Goal: Task Accomplishment & Management: Complete application form

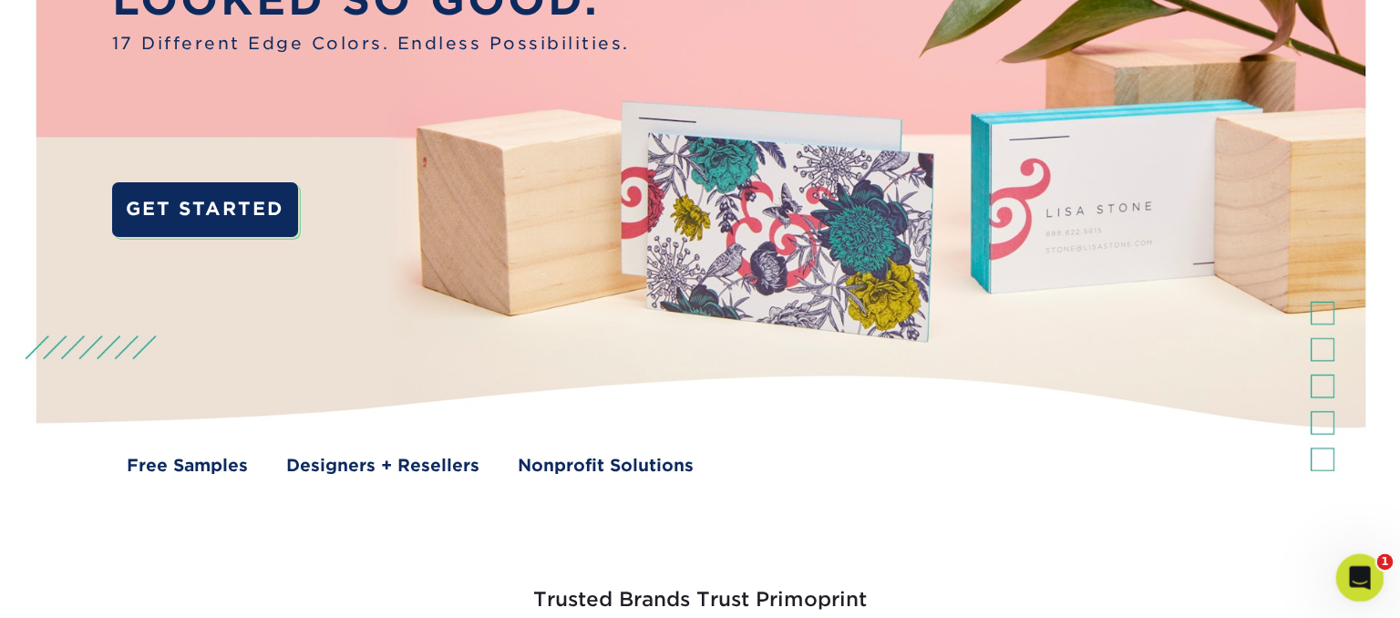
click at [1362, 579] on icon "Open Intercom Messenger" at bounding box center [1358, 576] width 30 height 30
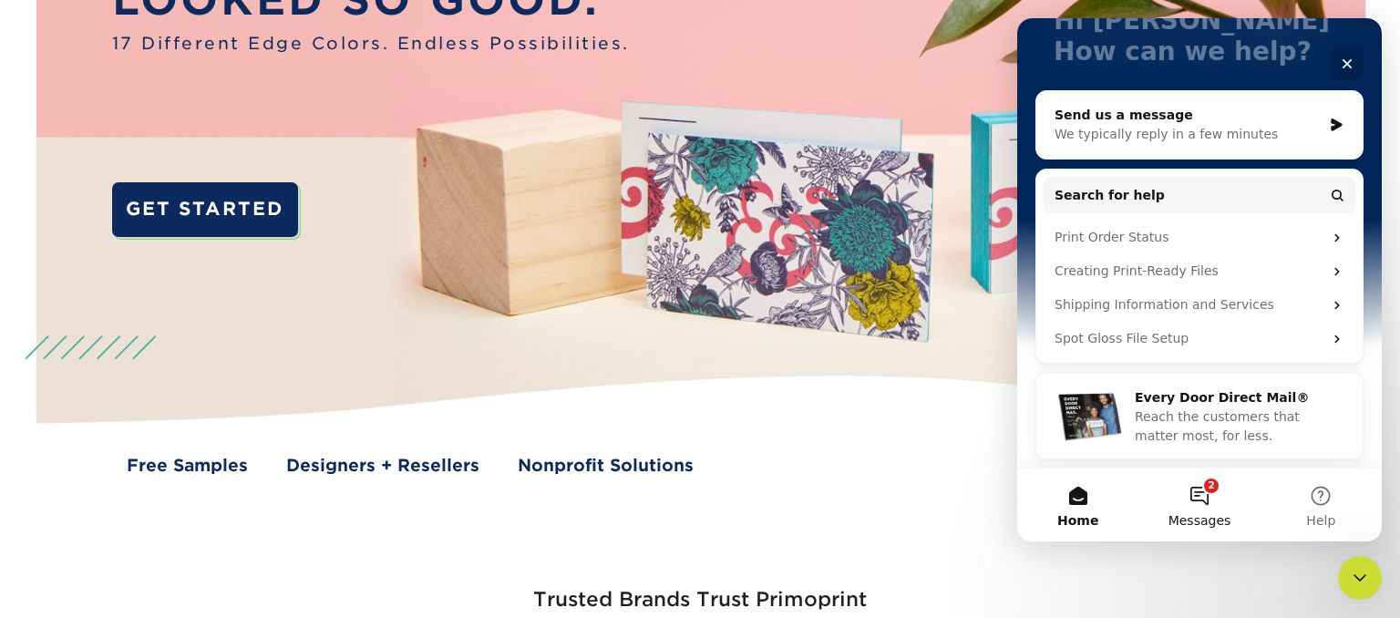
click at [1198, 498] on button "2 Messages" at bounding box center [1199, 505] width 121 height 73
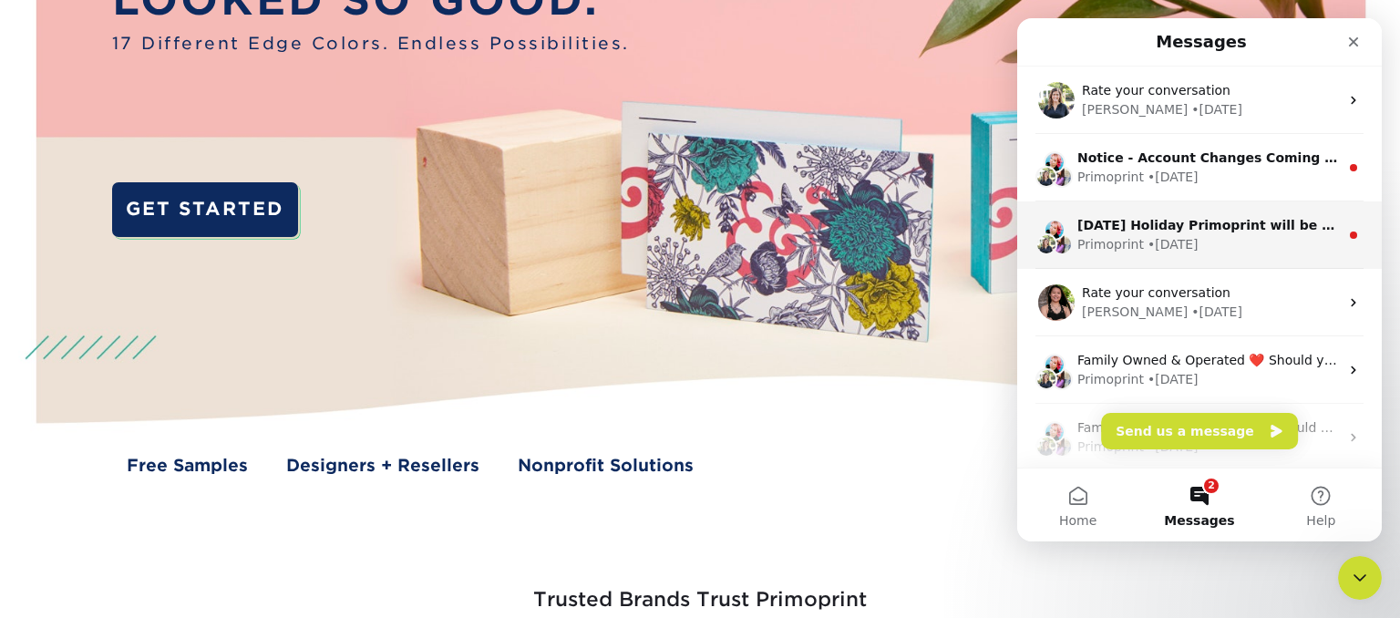
click at [1223, 249] on div "Primoprint • 6w ago" at bounding box center [1209, 244] width 262 height 19
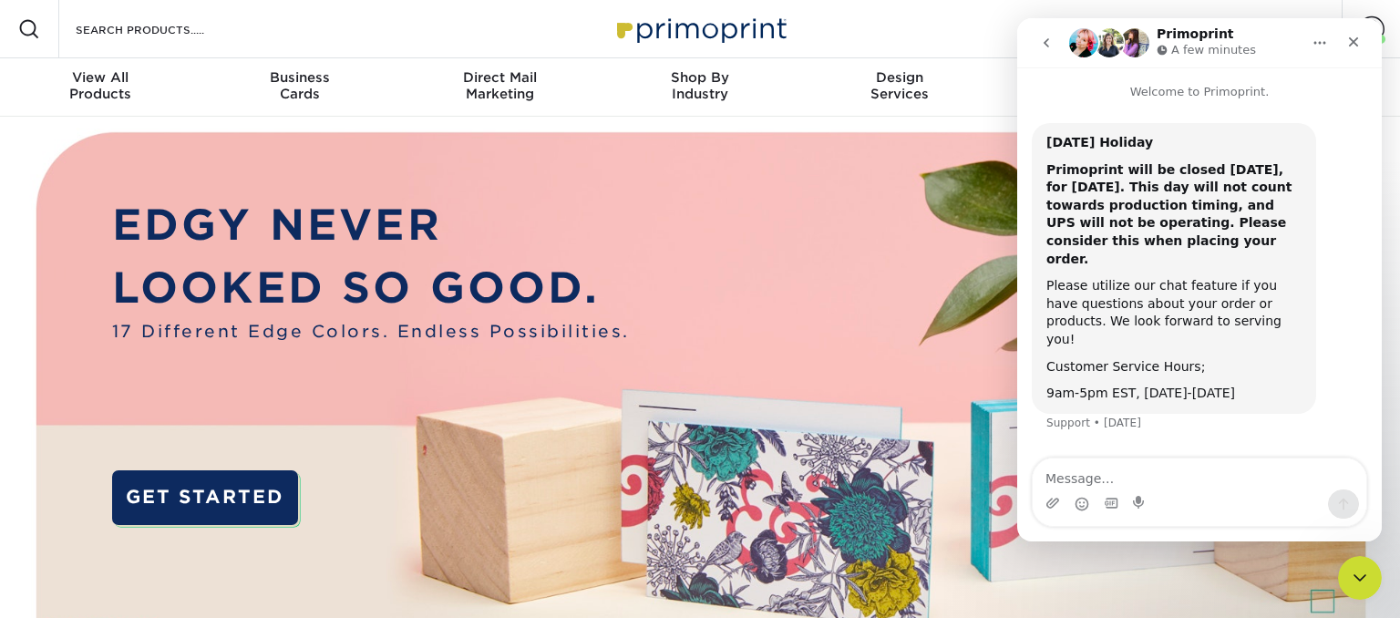
click at [1055, 46] on button "go back" at bounding box center [1046, 43] width 35 height 35
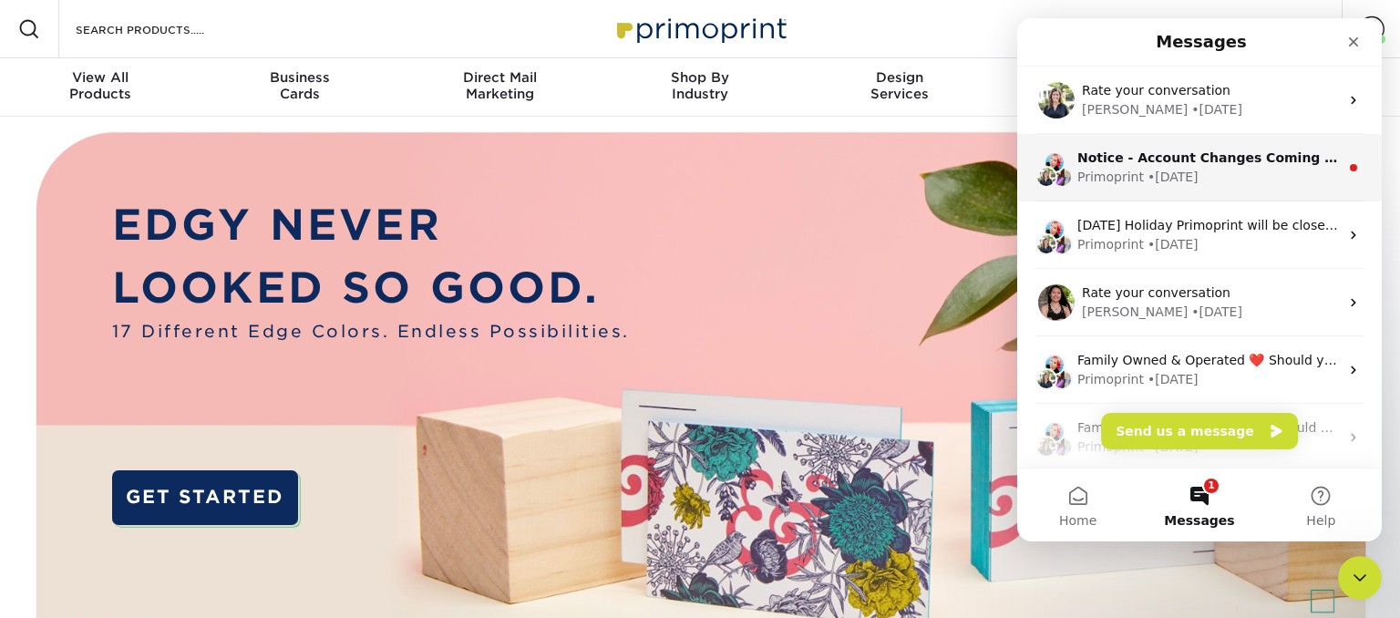
click at [1176, 182] on div "• 1w ago" at bounding box center [1173, 177] width 51 height 19
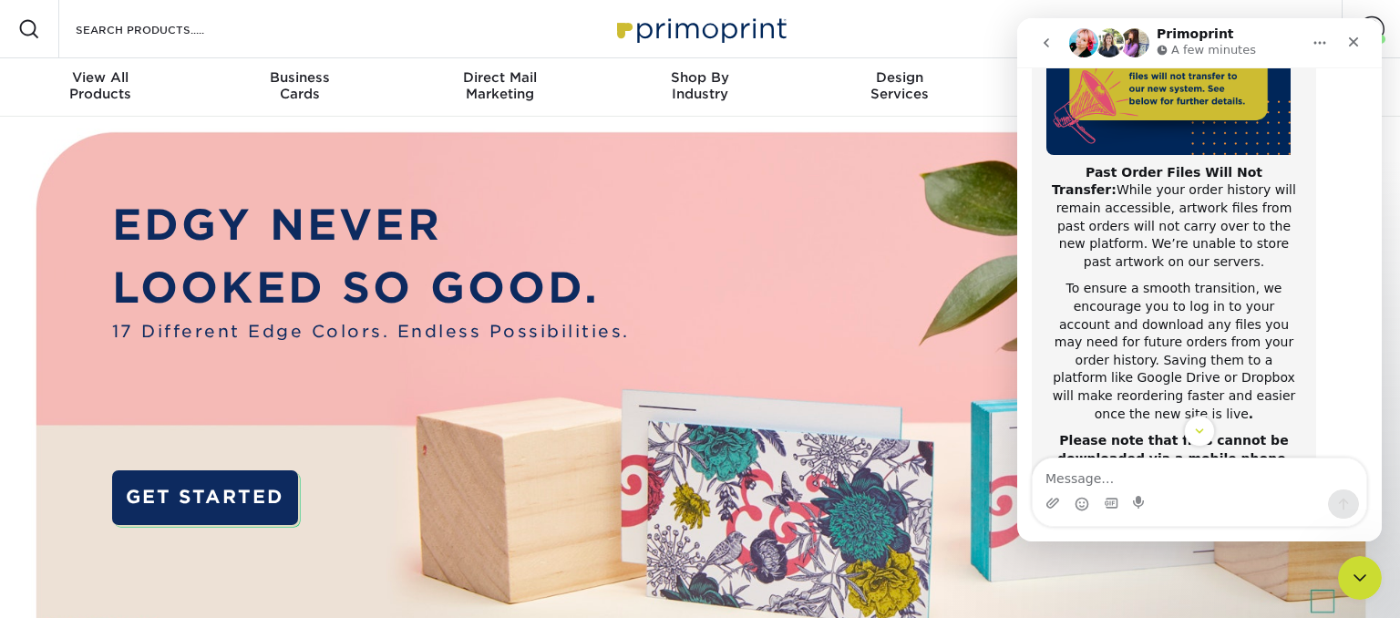
scroll to position [408, 0]
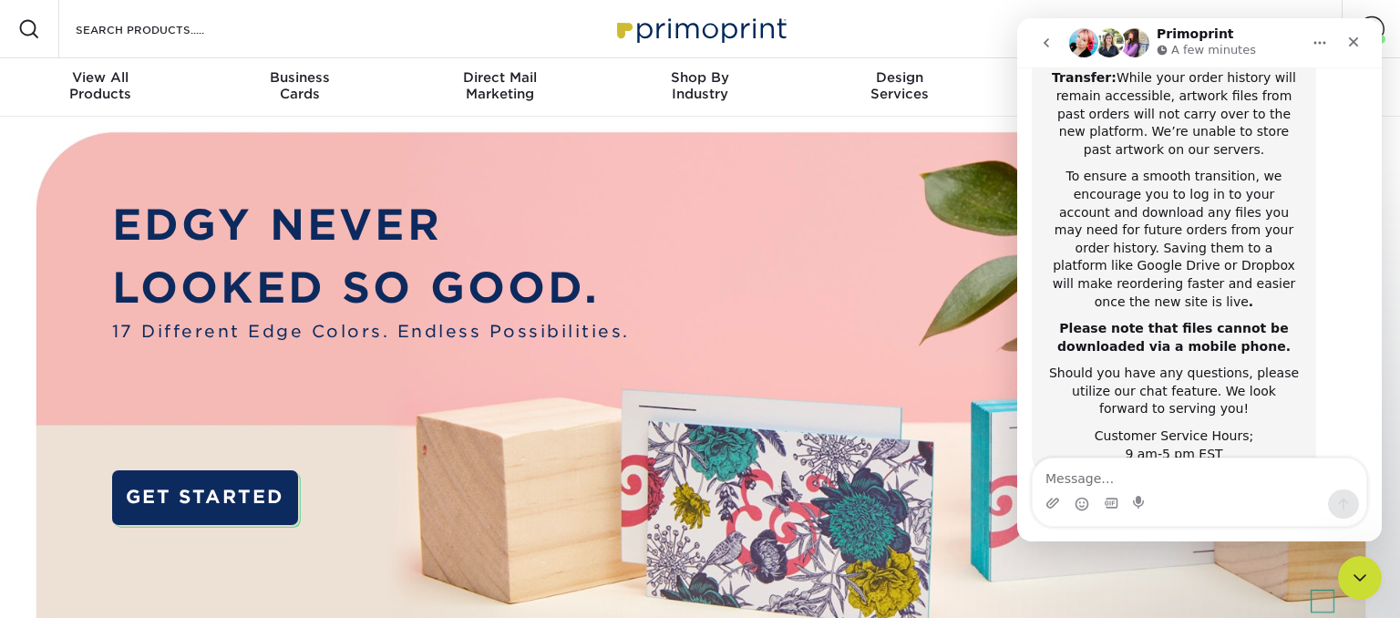
click at [1050, 51] on button "go back" at bounding box center [1046, 43] width 35 height 35
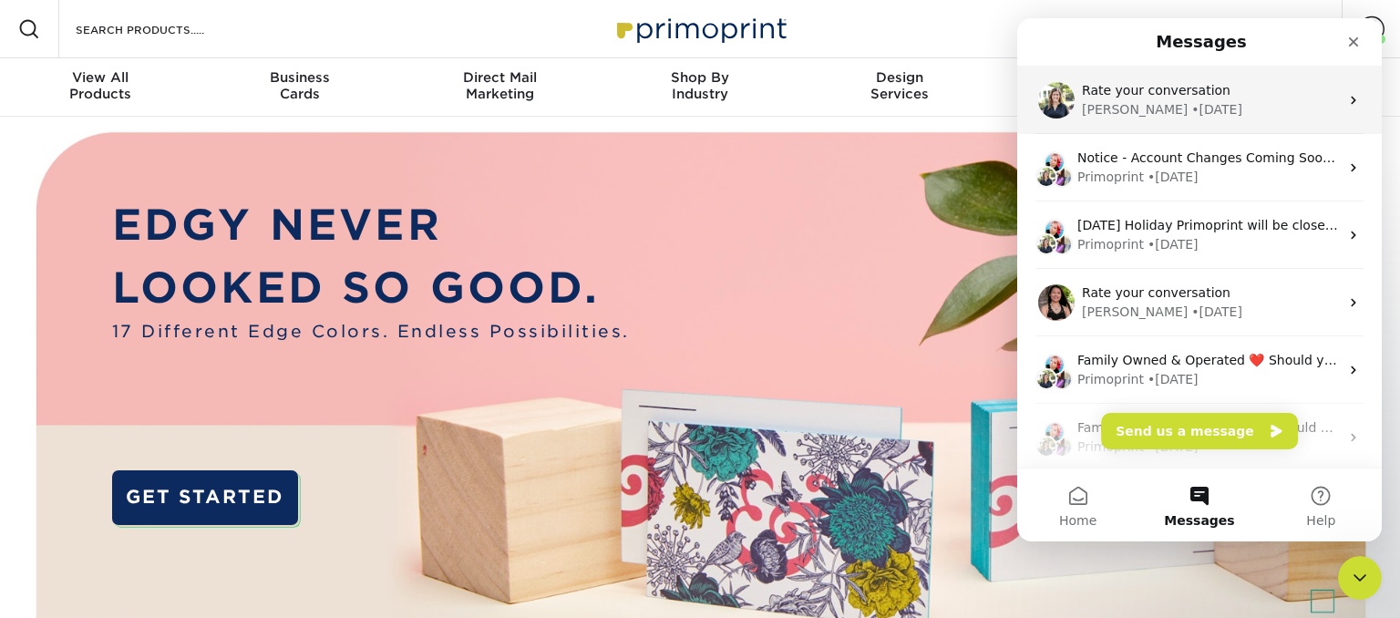
click at [1212, 114] on div "Irene • 1w ago" at bounding box center [1210, 109] width 257 height 19
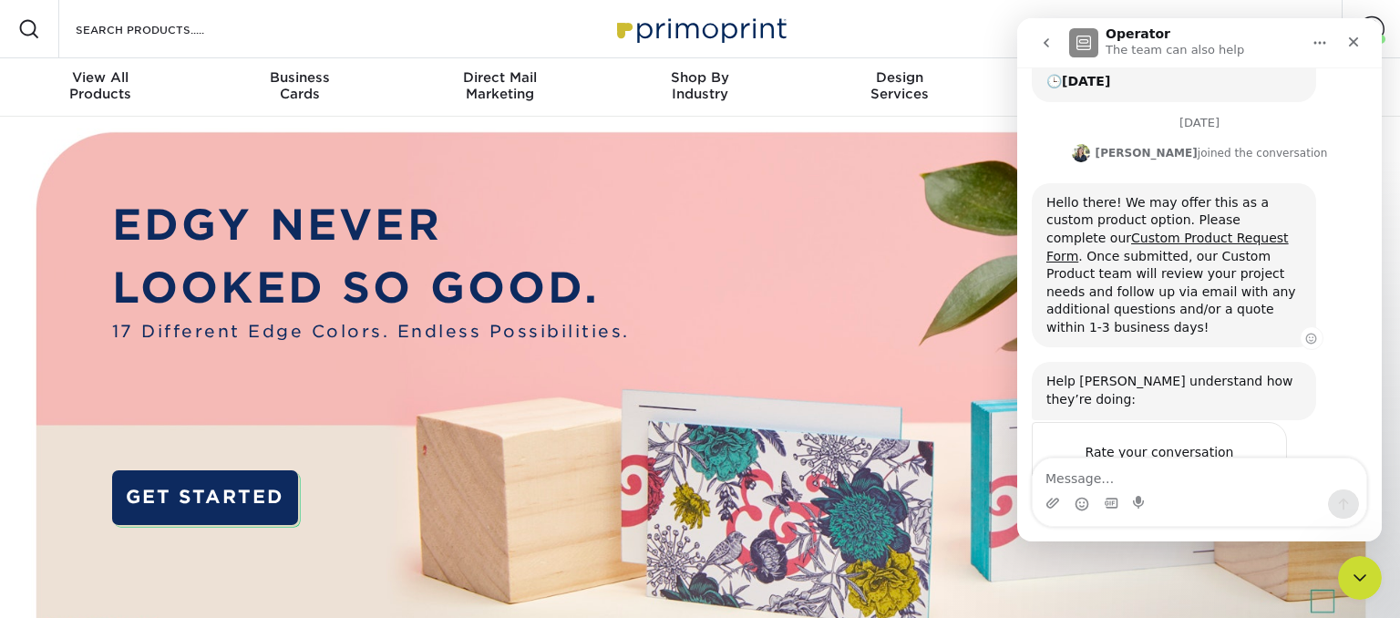
scroll to position [346, 0]
click at [1285, 230] on link "Custom Product Request Form" at bounding box center [1168, 246] width 243 height 33
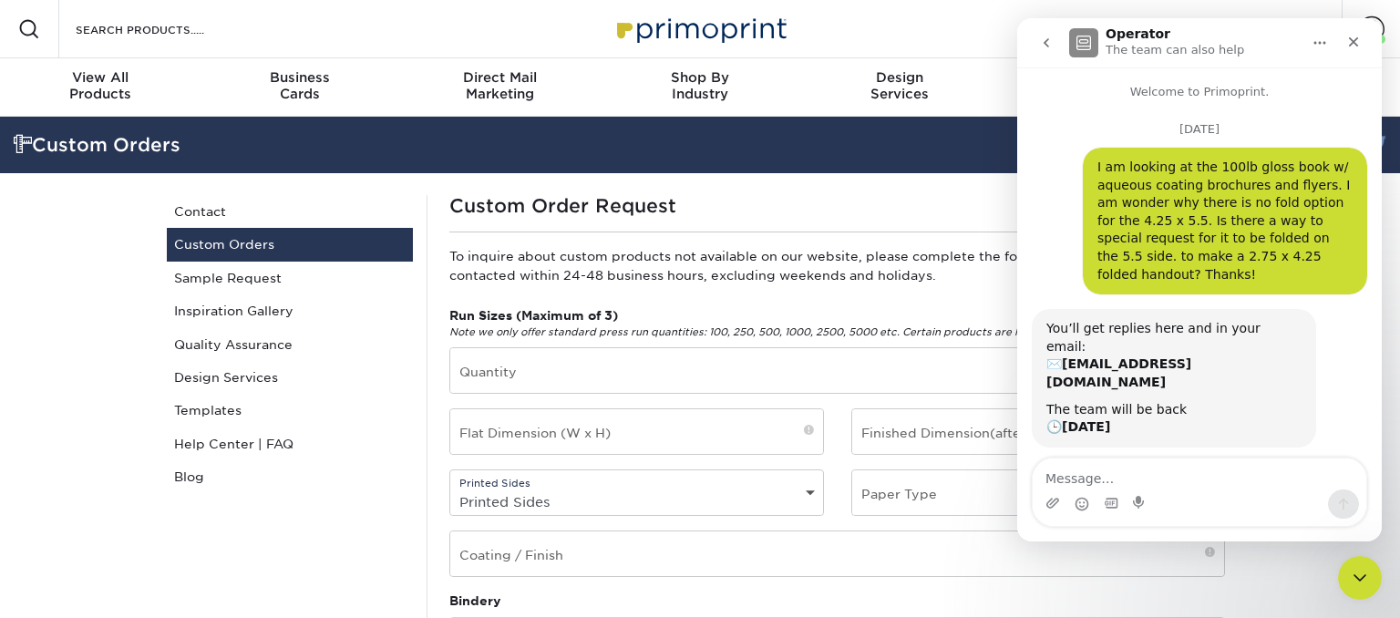
scroll to position [346, 0]
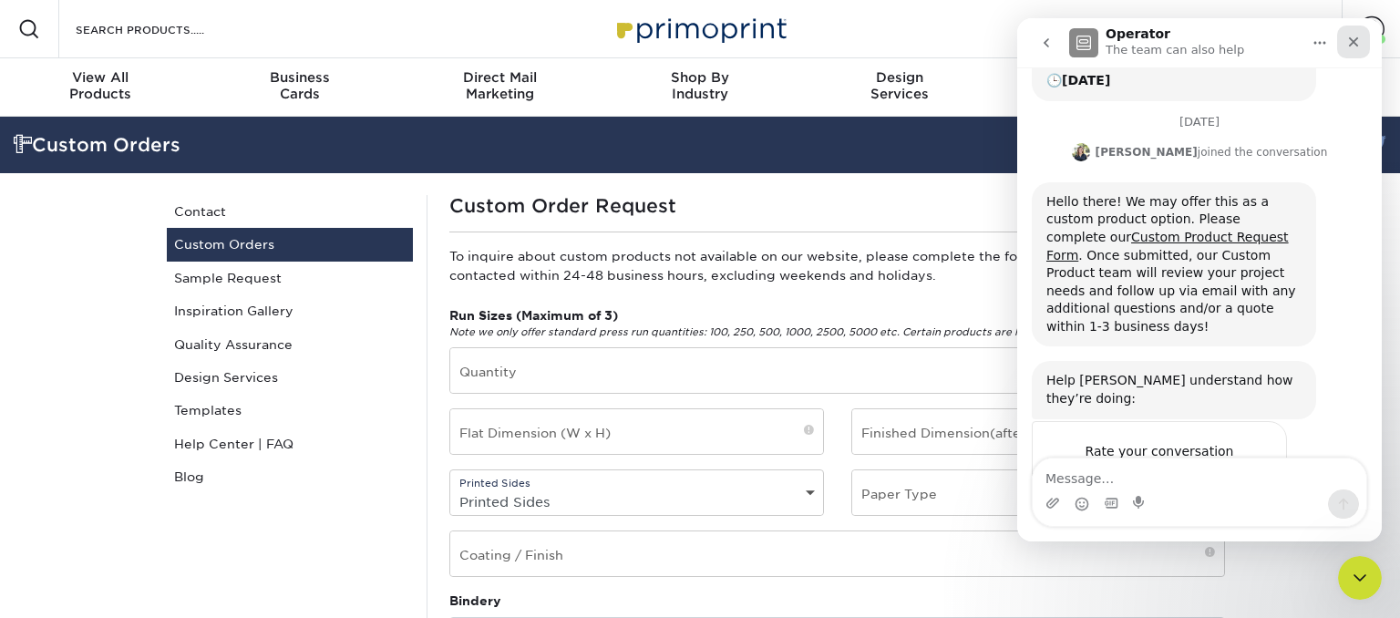
click at [1366, 31] on div "Close" at bounding box center [1353, 42] width 33 height 33
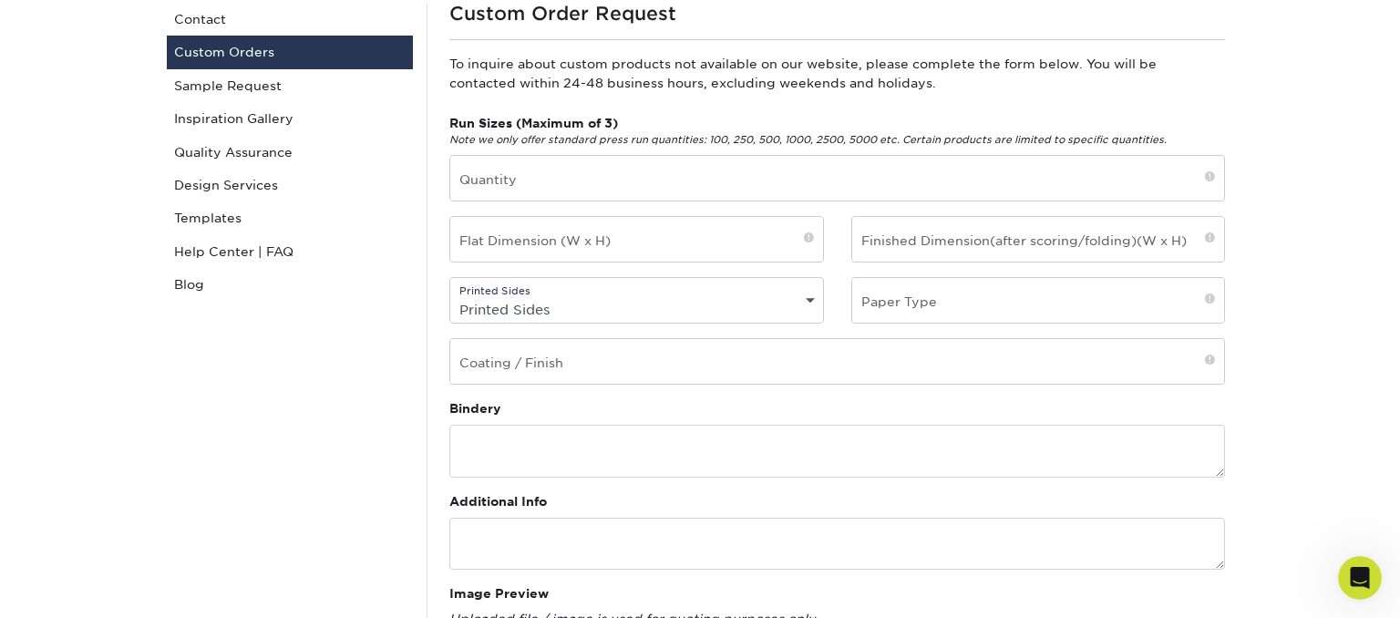
scroll to position [0, 0]
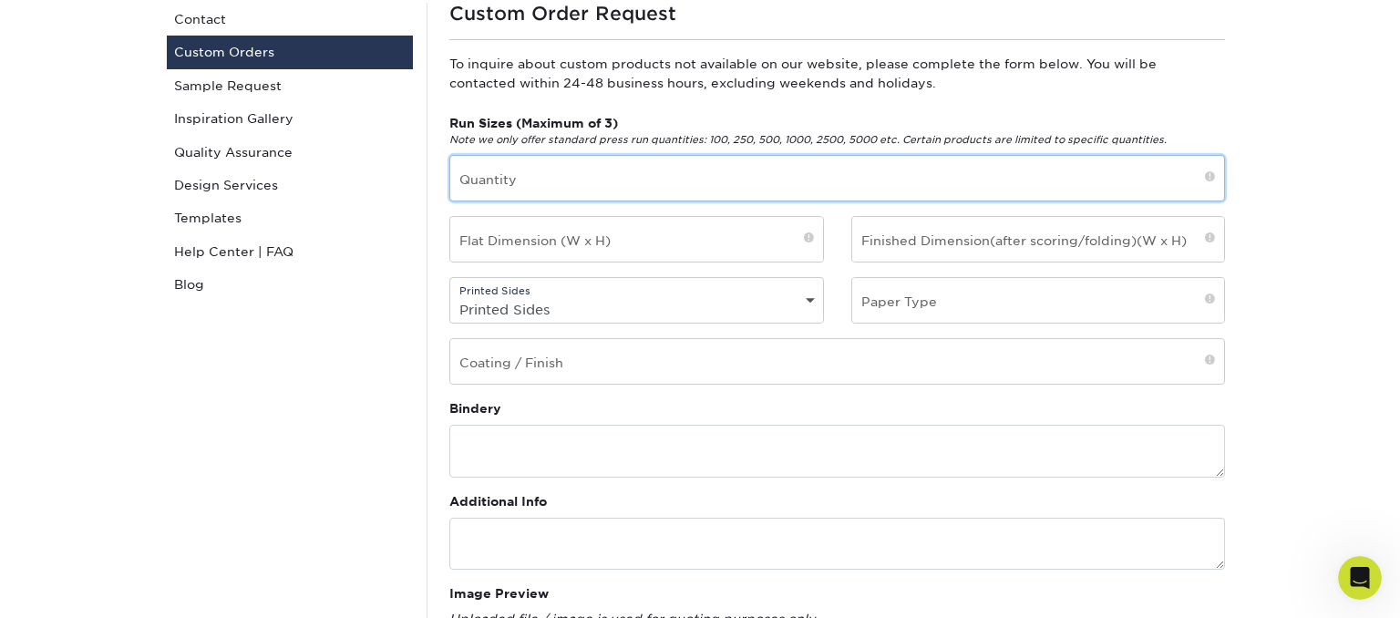
click at [627, 166] on input "text" at bounding box center [837, 178] width 774 height 45
click at [1033, 170] on input "text" at bounding box center [837, 178] width 774 height 45
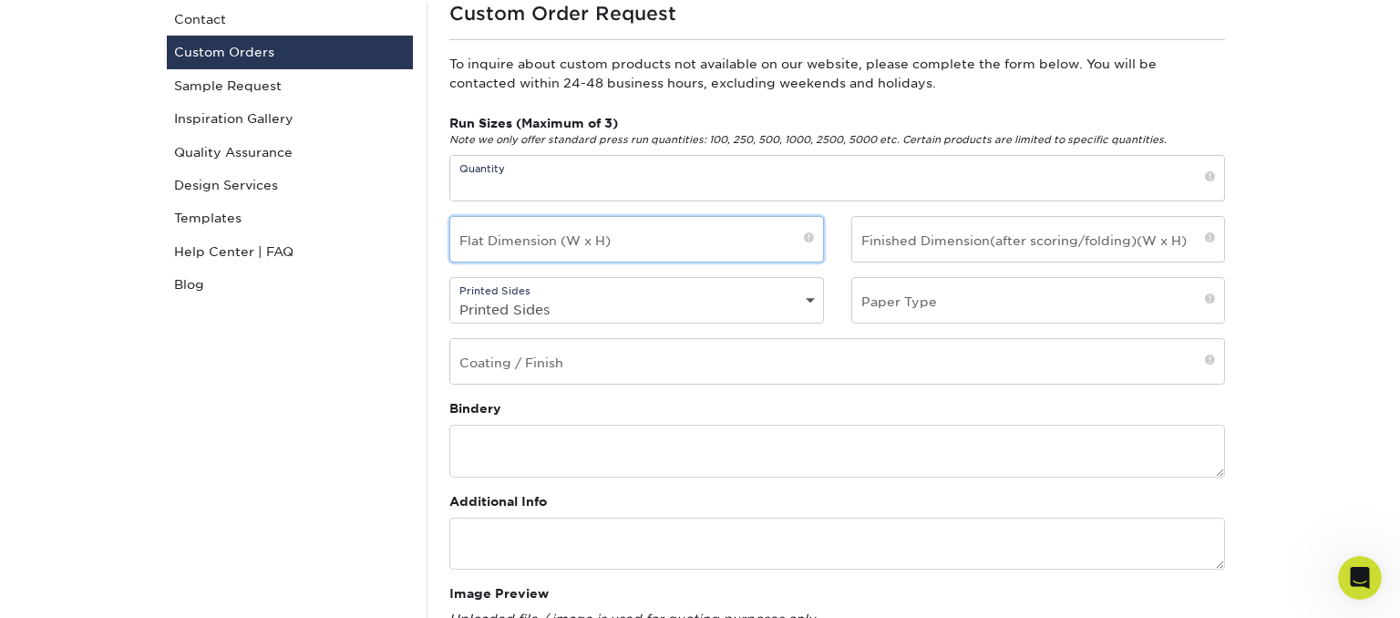
click at [666, 243] on input "text" at bounding box center [636, 239] width 373 height 45
click at [548, 228] on input "text" at bounding box center [636, 239] width 373 height 45
click at [622, 243] on input "text" at bounding box center [636, 239] width 373 height 45
type input "4.25x5.5"
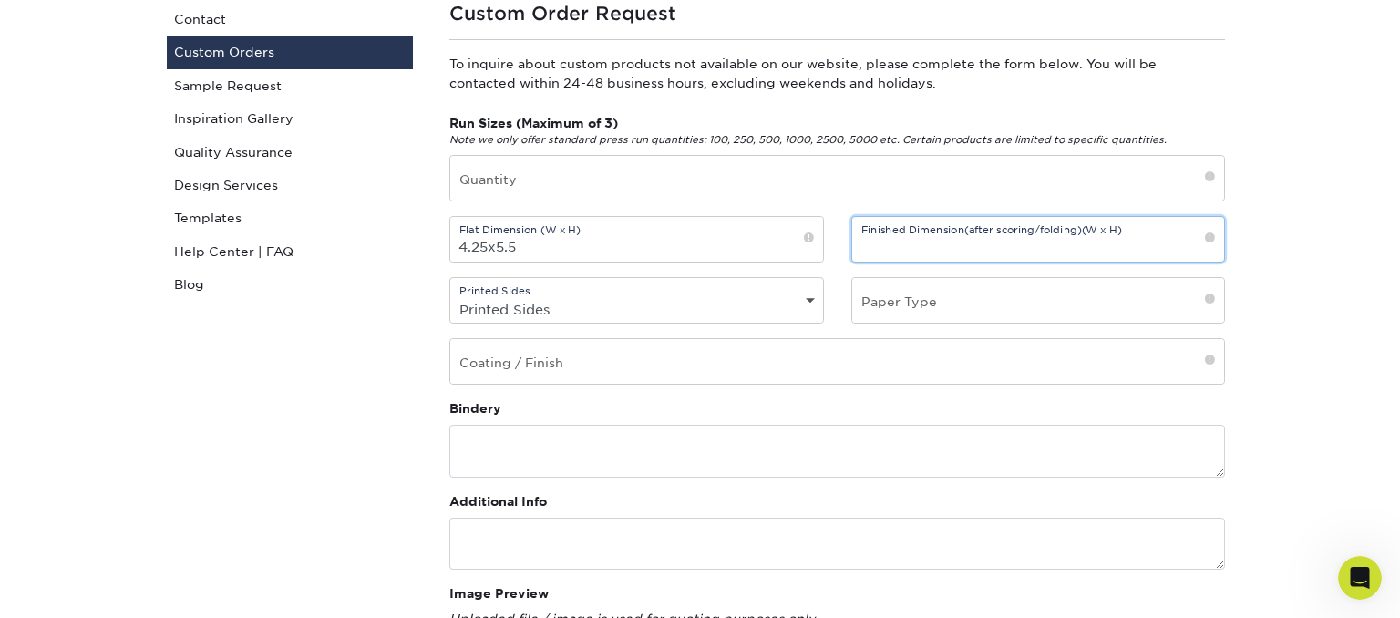
click at [1170, 243] on input "text" at bounding box center [1038, 239] width 373 height 45
type input "4.25x2.75"
click at [450, 296] on select "Printed Sides 4/0 - Single Sided 4/4 - Double Sided" at bounding box center [636, 309] width 373 height 26
select select "4/4 - Double Sided"
click option "4/4 - Double Sided" at bounding box center [0, 0] width 0 height 0
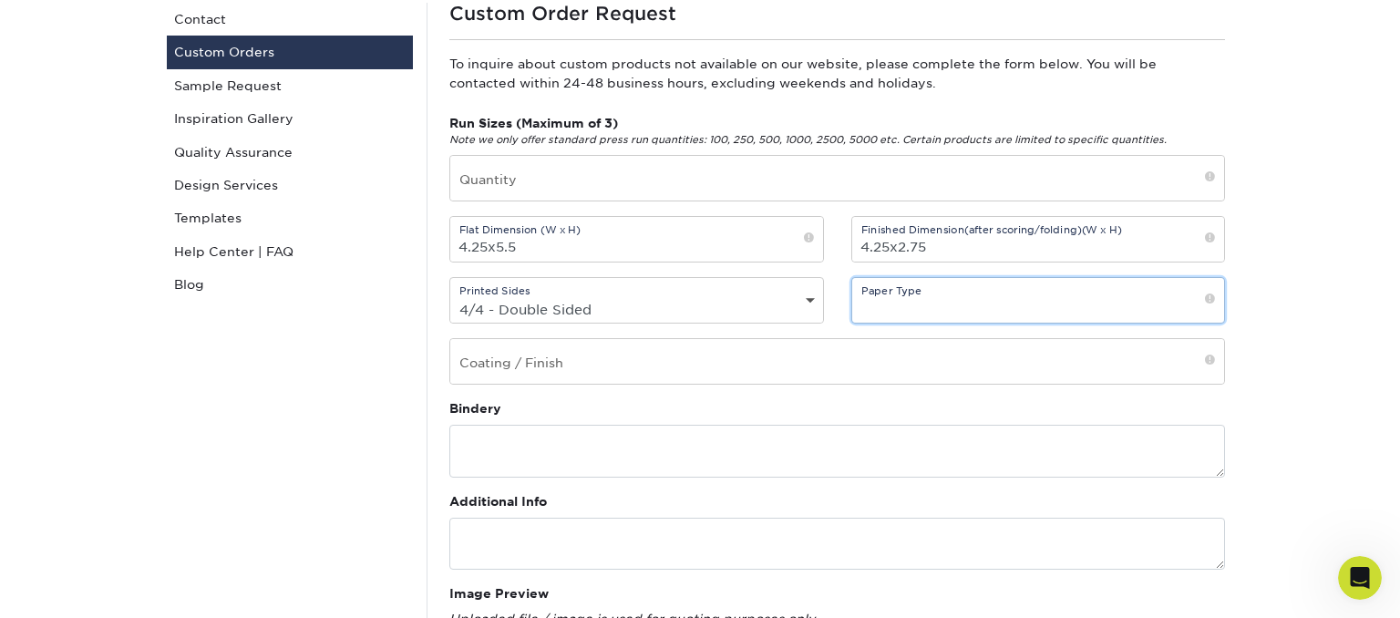
click at [924, 312] on input "text" at bounding box center [1038, 300] width 373 height 45
click at [972, 299] on input "text" at bounding box center [1038, 300] width 373 height 45
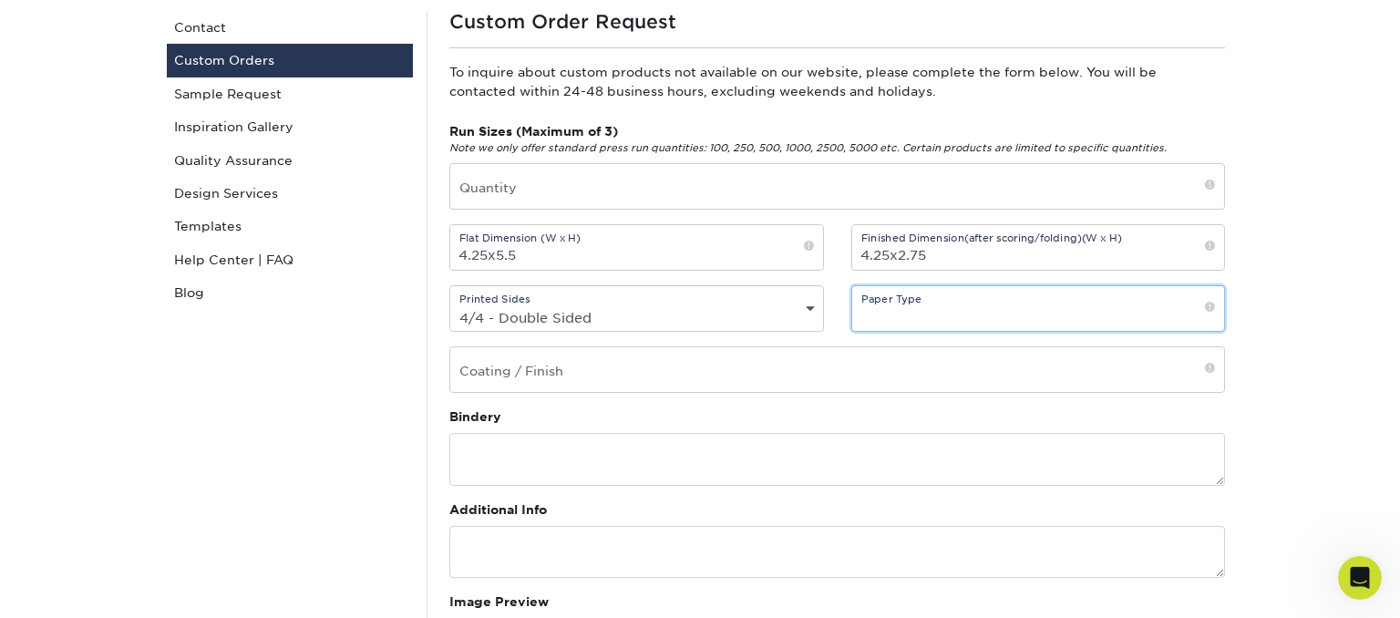
scroll to position [192, 0]
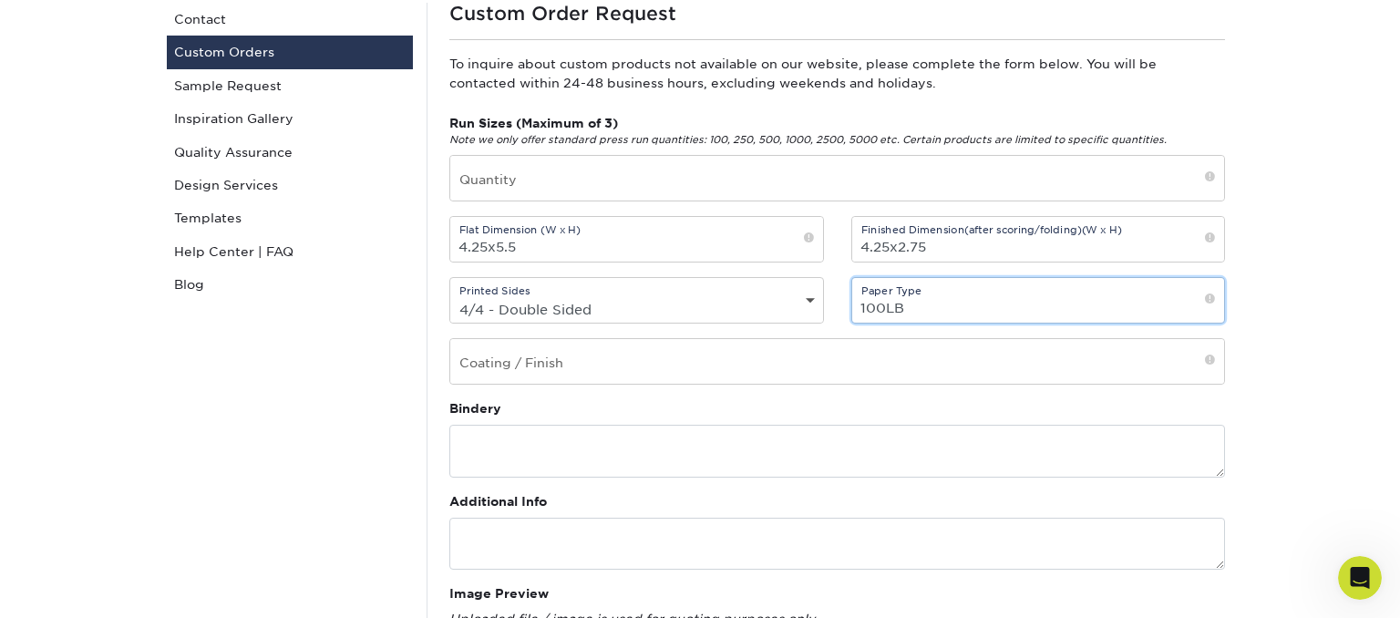
type input "100LB"
click at [772, 357] on input "text" at bounding box center [837, 361] width 774 height 45
type input "Aqueous Coating"
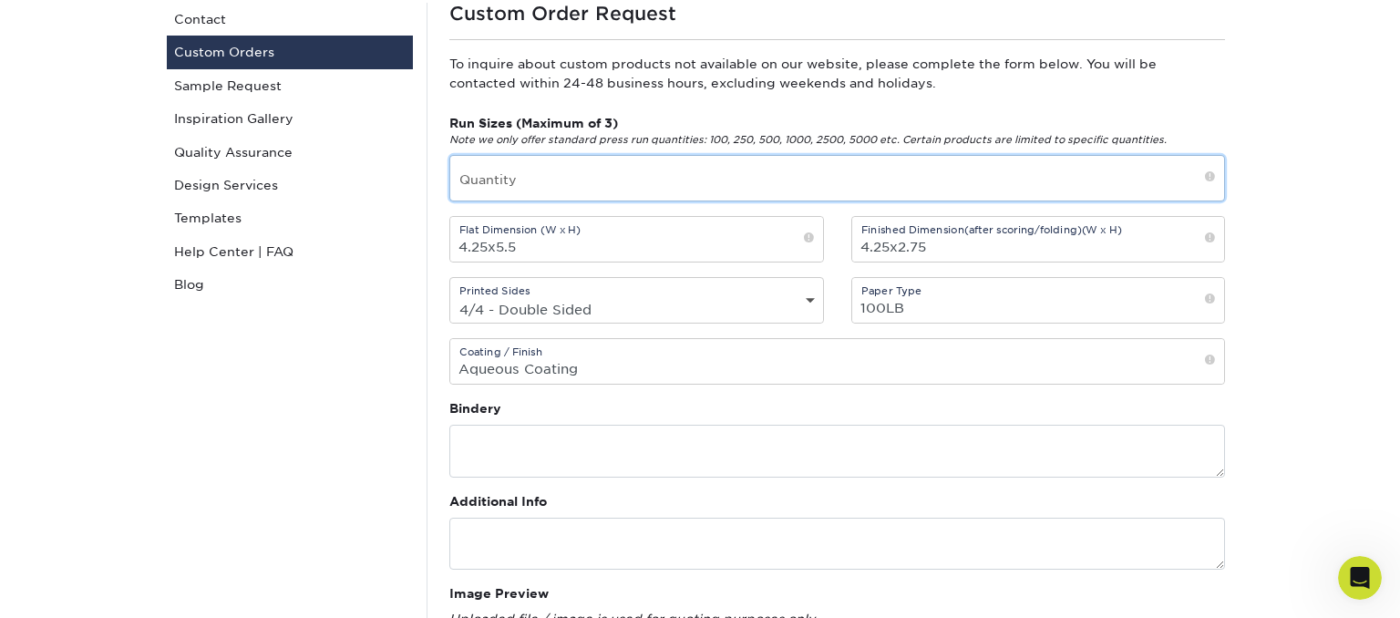
click at [741, 171] on input "text" at bounding box center [837, 178] width 774 height 45
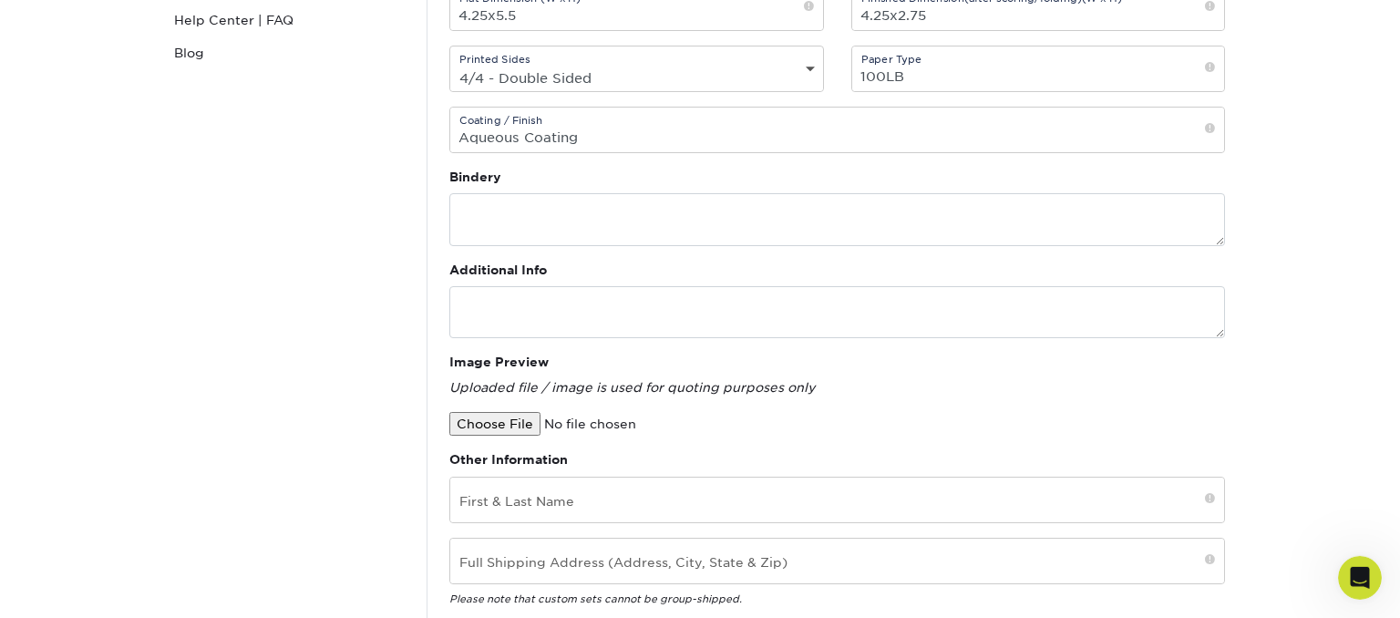
scroll to position [481, 0]
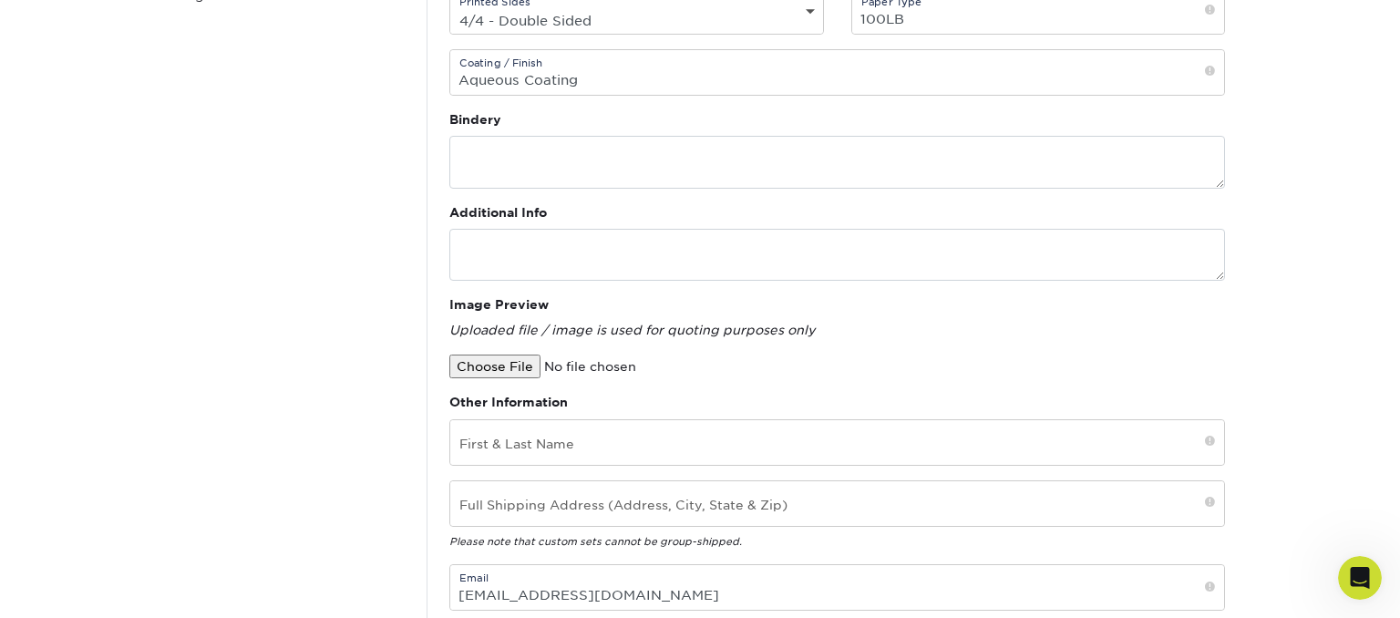
type input "250, 500, 1000"
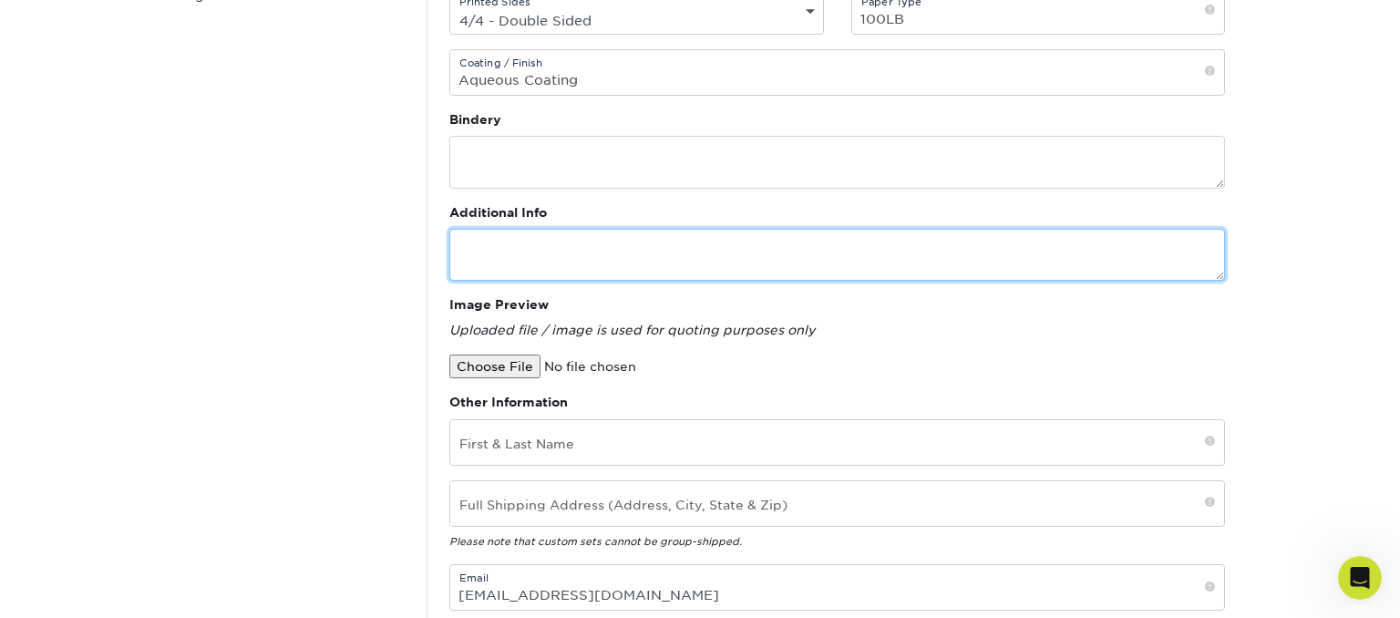
click at [695, 258] on textarea at bounding box center [837, 255] width 776 height 52
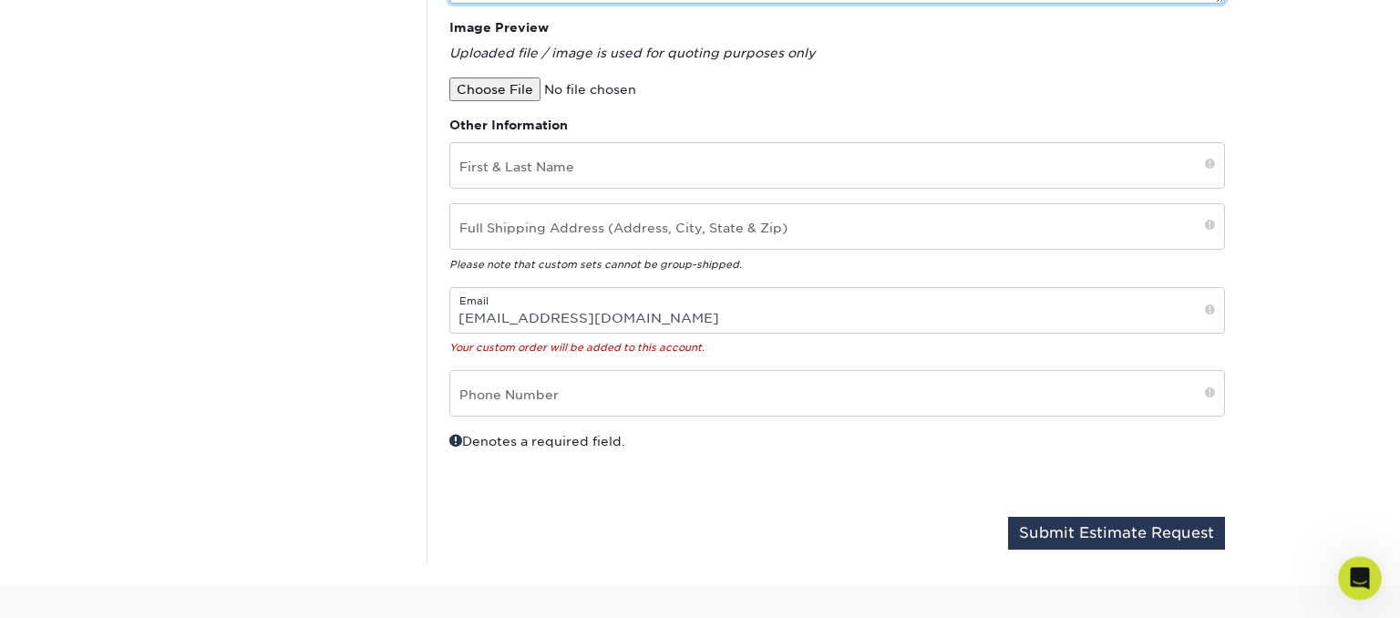
scroll to position [769, 0]
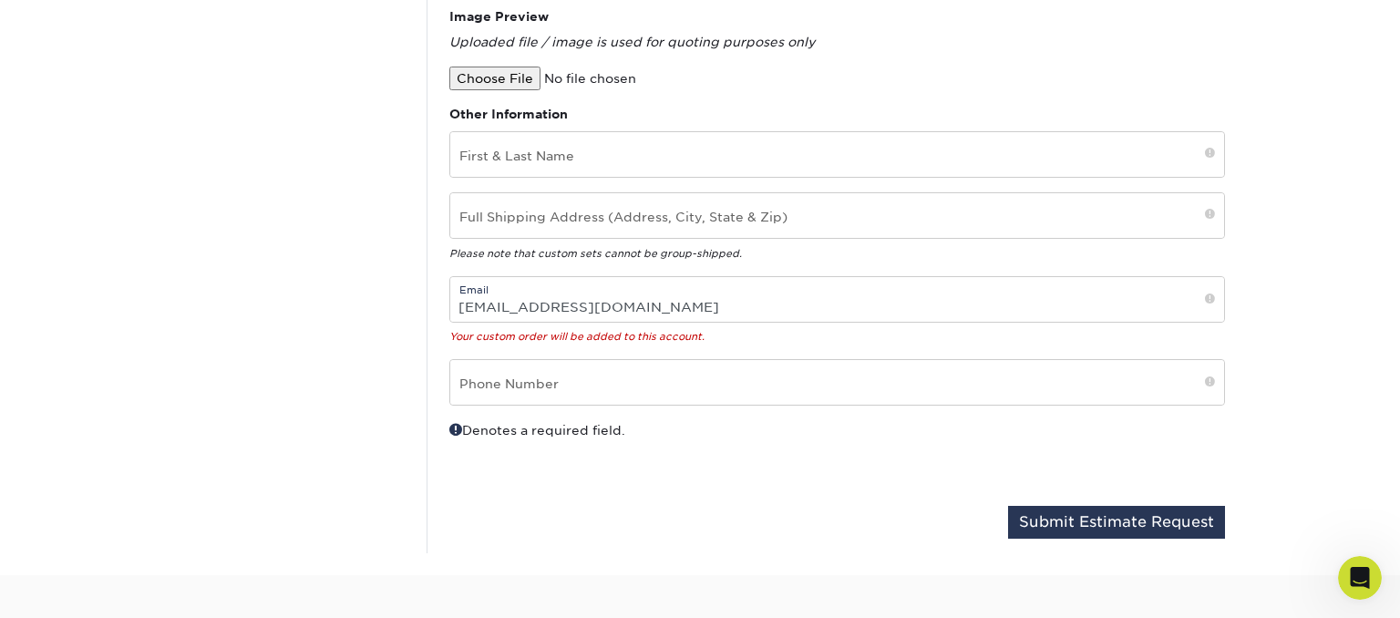
type textarea "This is offered as a print without folding. We would like a quote for each amou…"
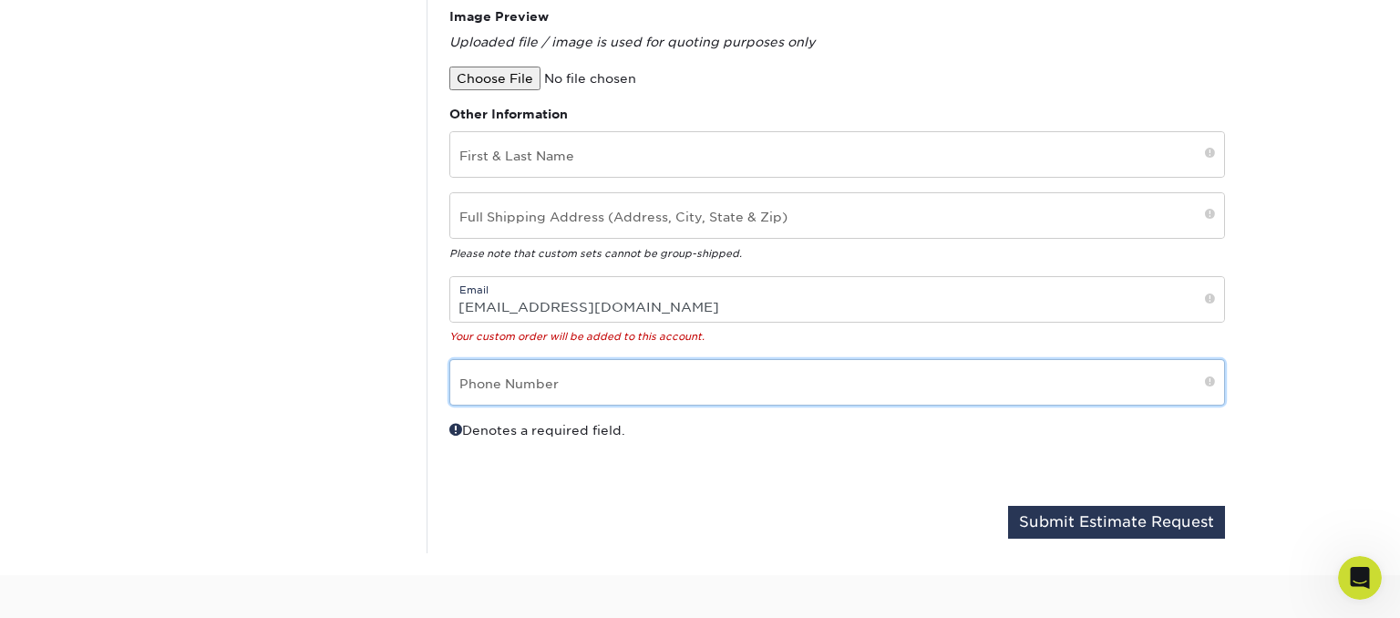
click at [588, 390] on input "text" at bounding box center [837, 382] width 774 height 45
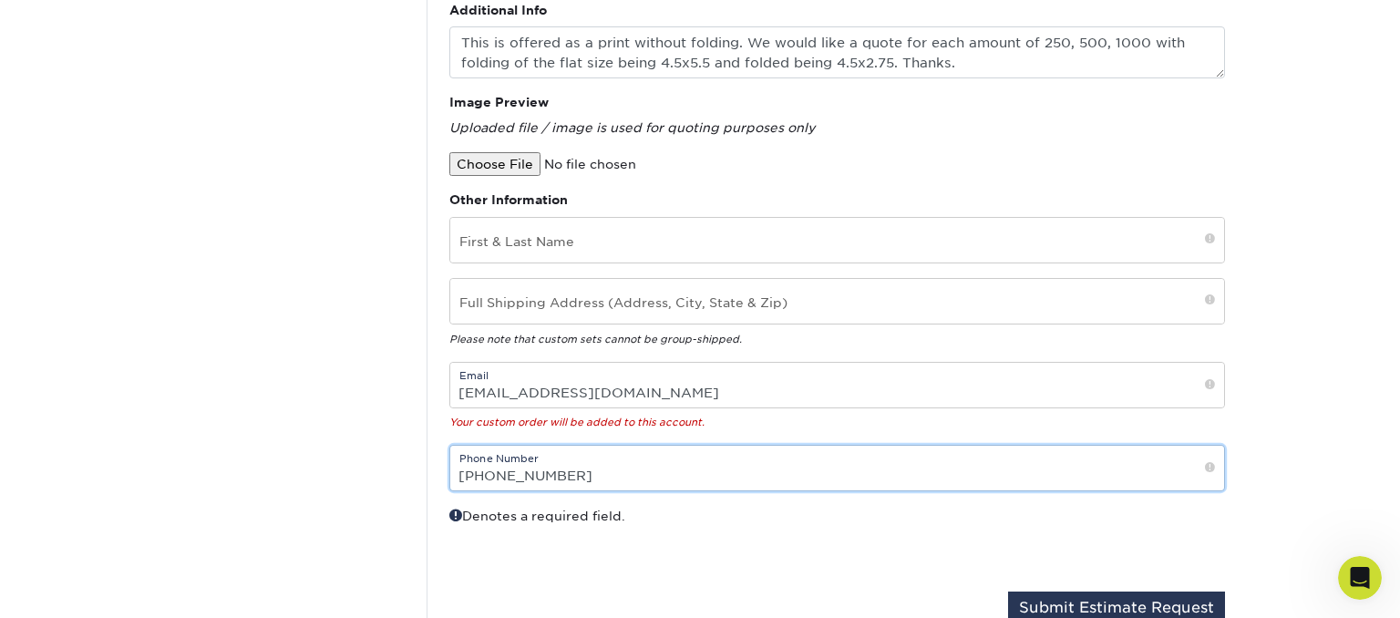
scroll to position [674, 0]
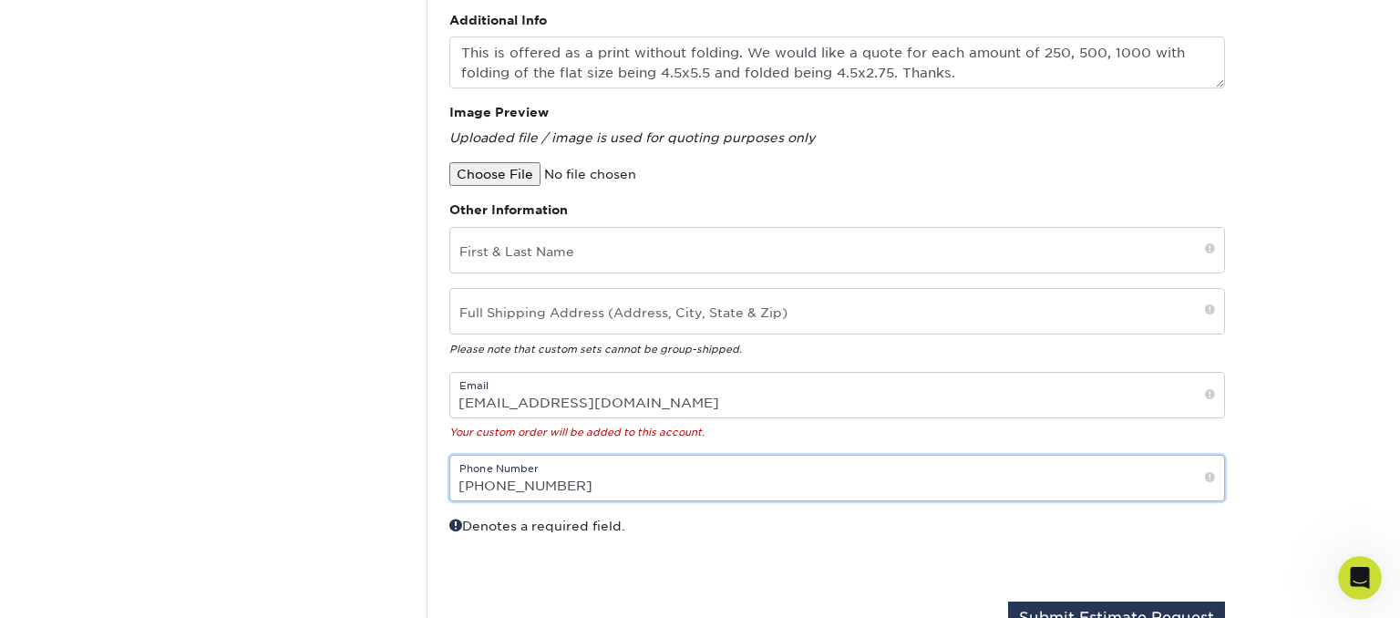
type input "(406) 369-5468"
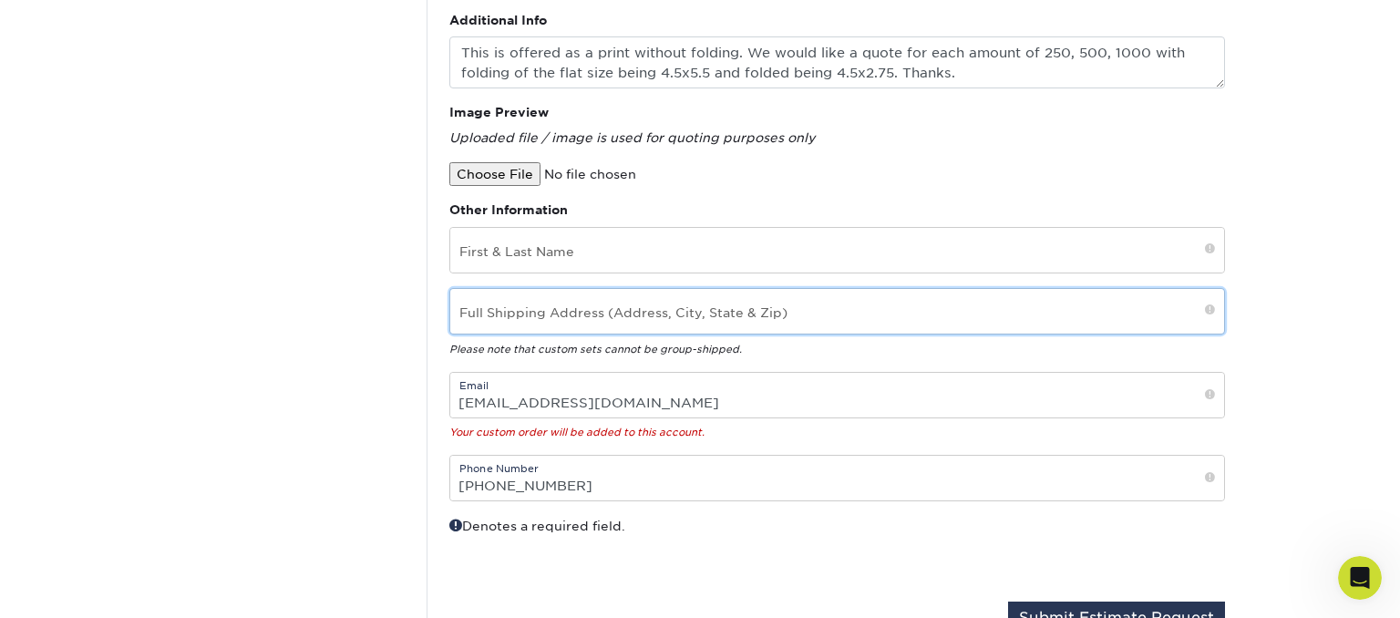
click at [611, 315] on input "text" at bounding box center [837, 311] width 774 height 45
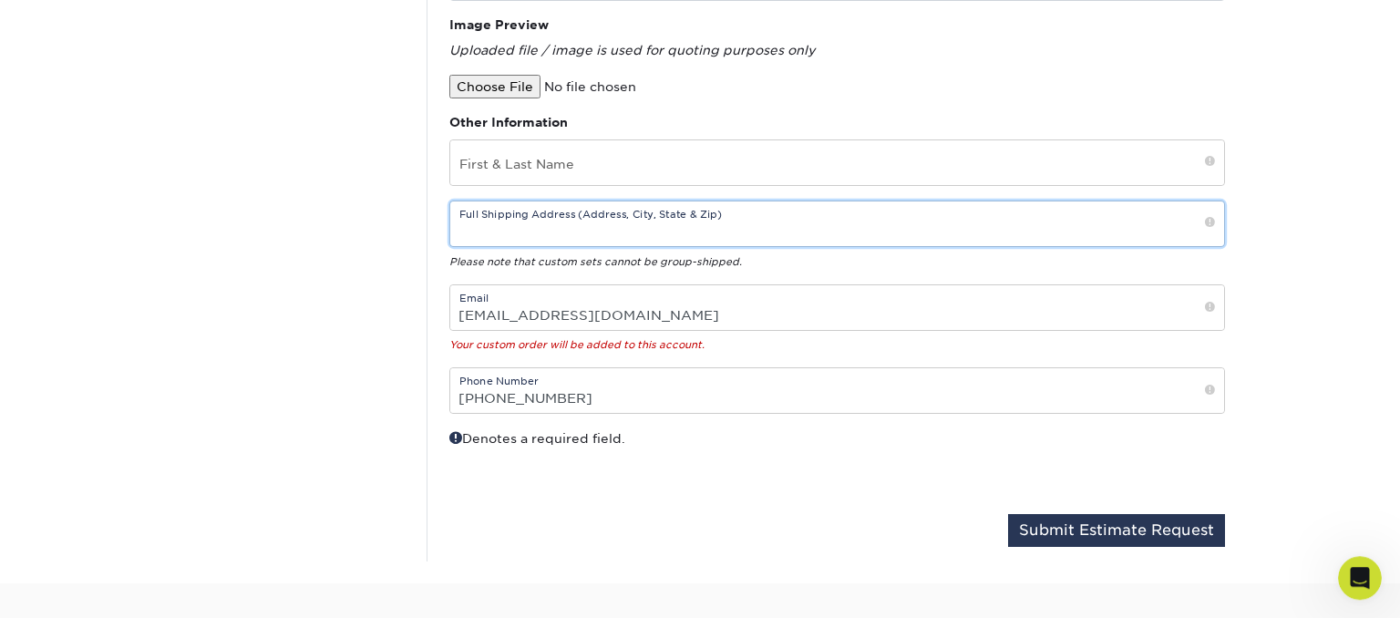
scroll to position [769, 0]
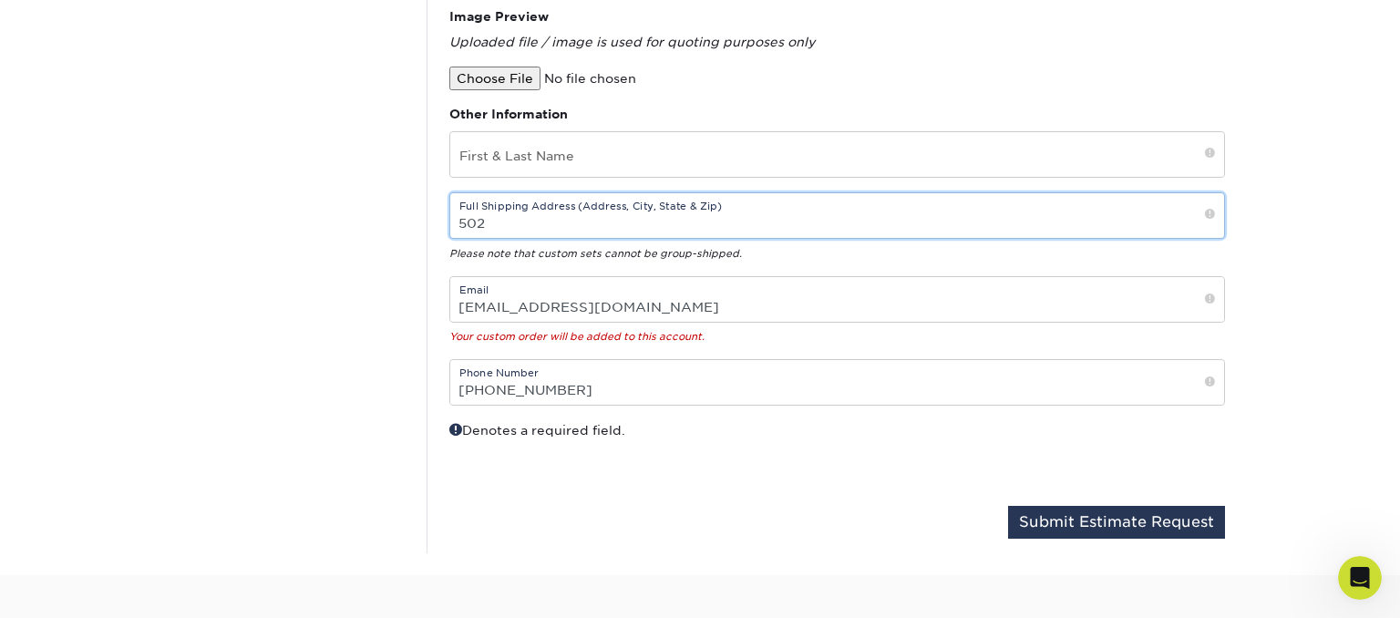
drag, startPoint x: 549, startPoint y: 221, endPoint x: 445, endPoint y: 212, distance: 104.3
click at [450, 212] on input "502" at bounding box center [837, 215] width 774 height 45
paste input "W BUS 190"
type input "502 W BUS 190, Copperas Cove, TX 76522"
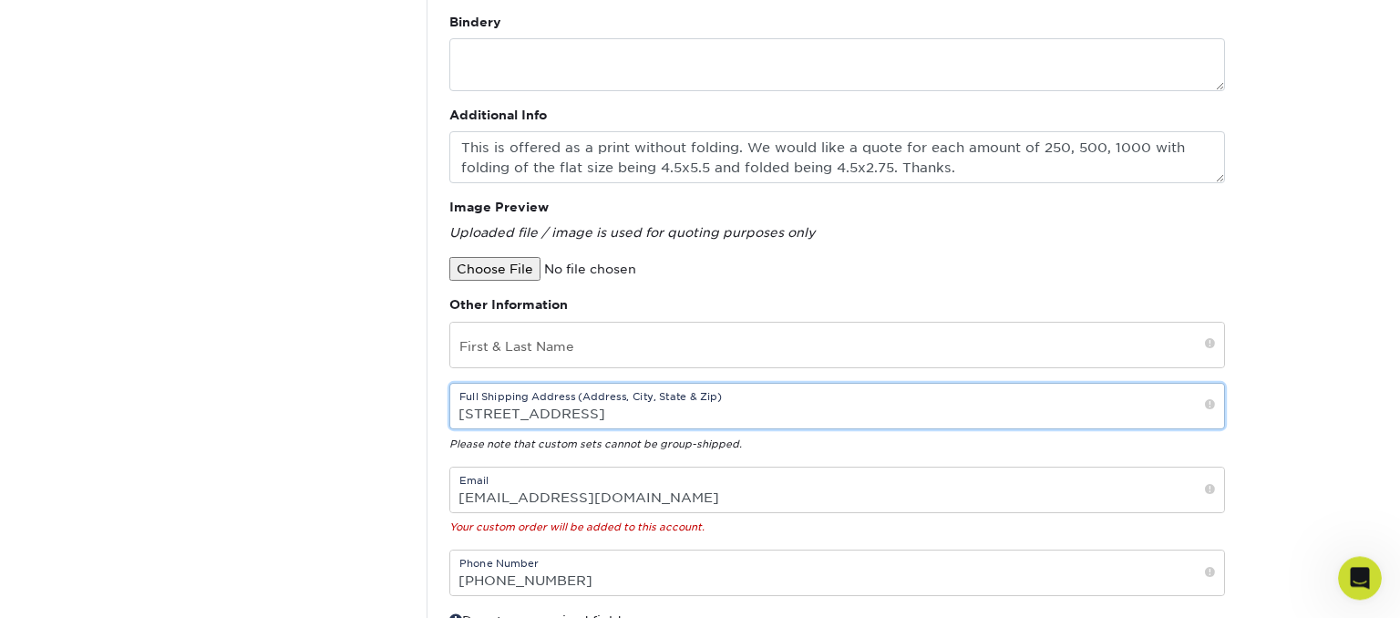
scroll to position [577, 0]
click at [584, 350] on input "text" at bounding box center [837, 347] width 774 height 45
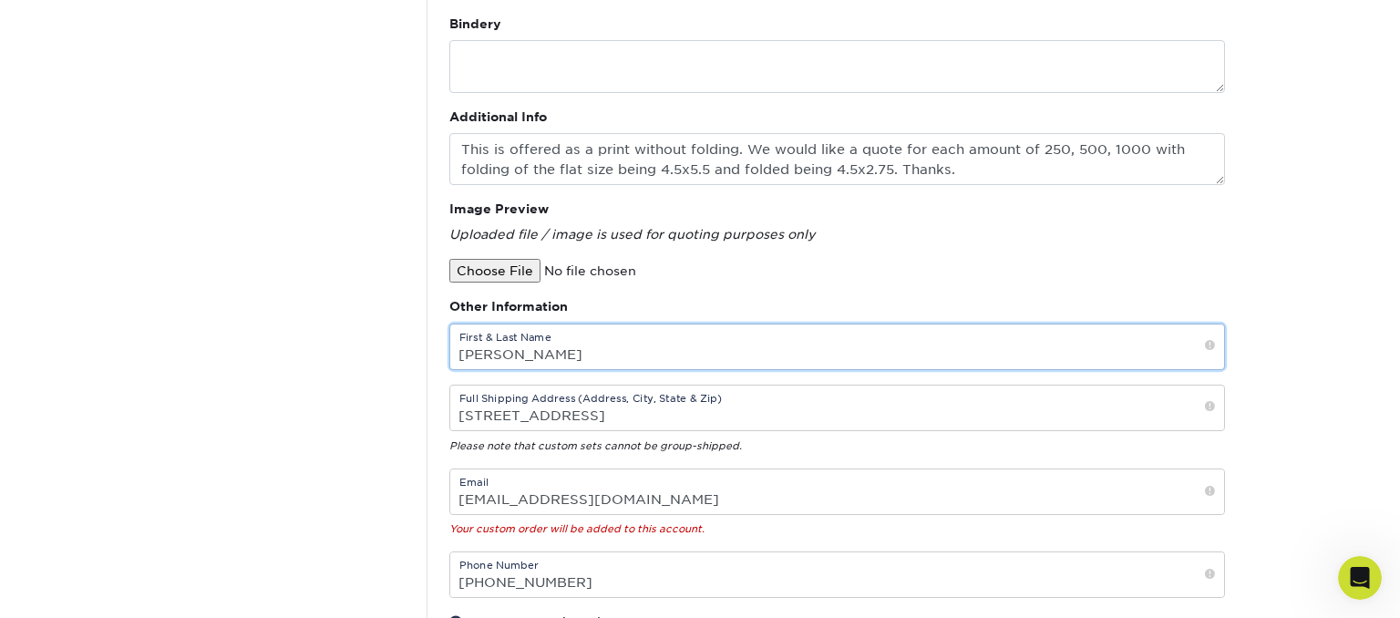
type input "James Person"
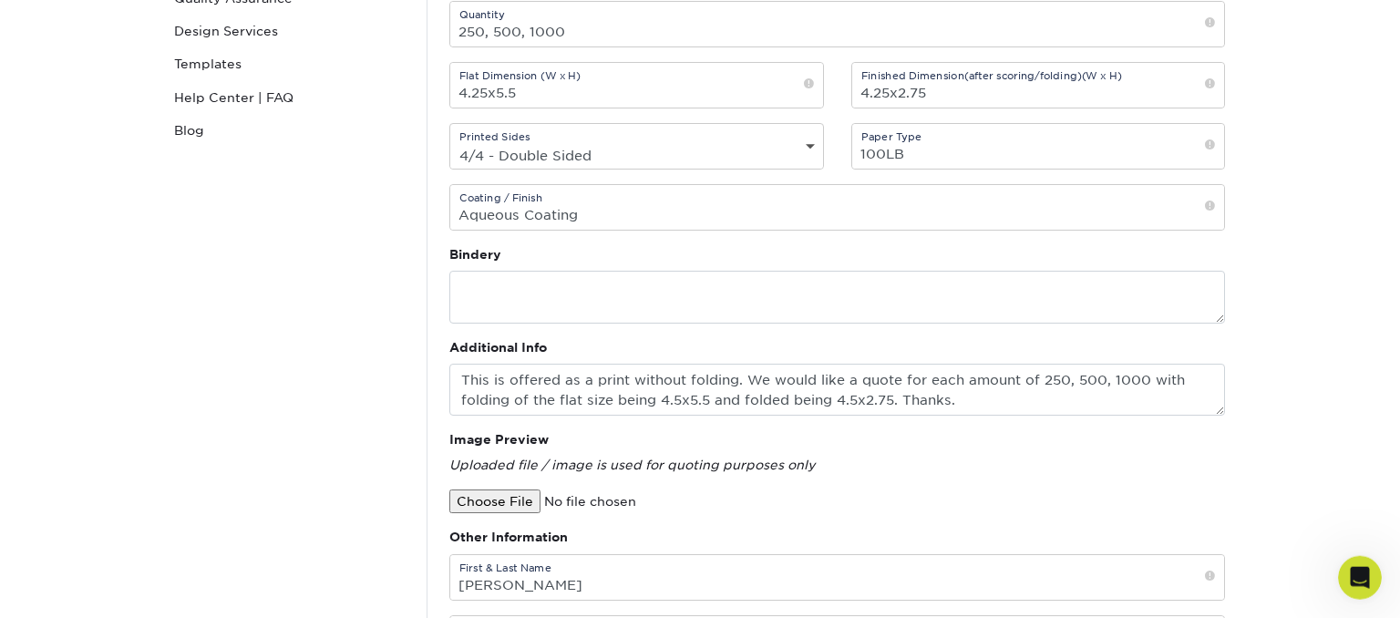
scroll to position [385, 0]
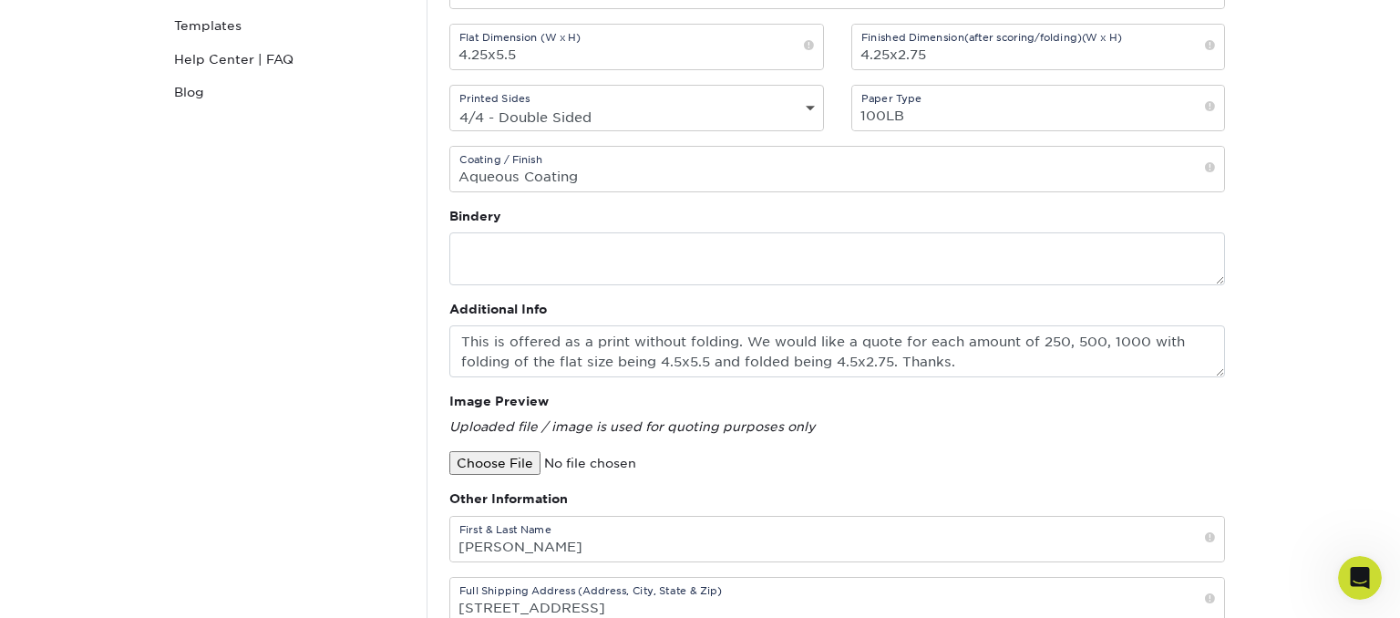
click at [478, 220] on strong "Bindery" at bounding box center [475, 216] width 52 height 15
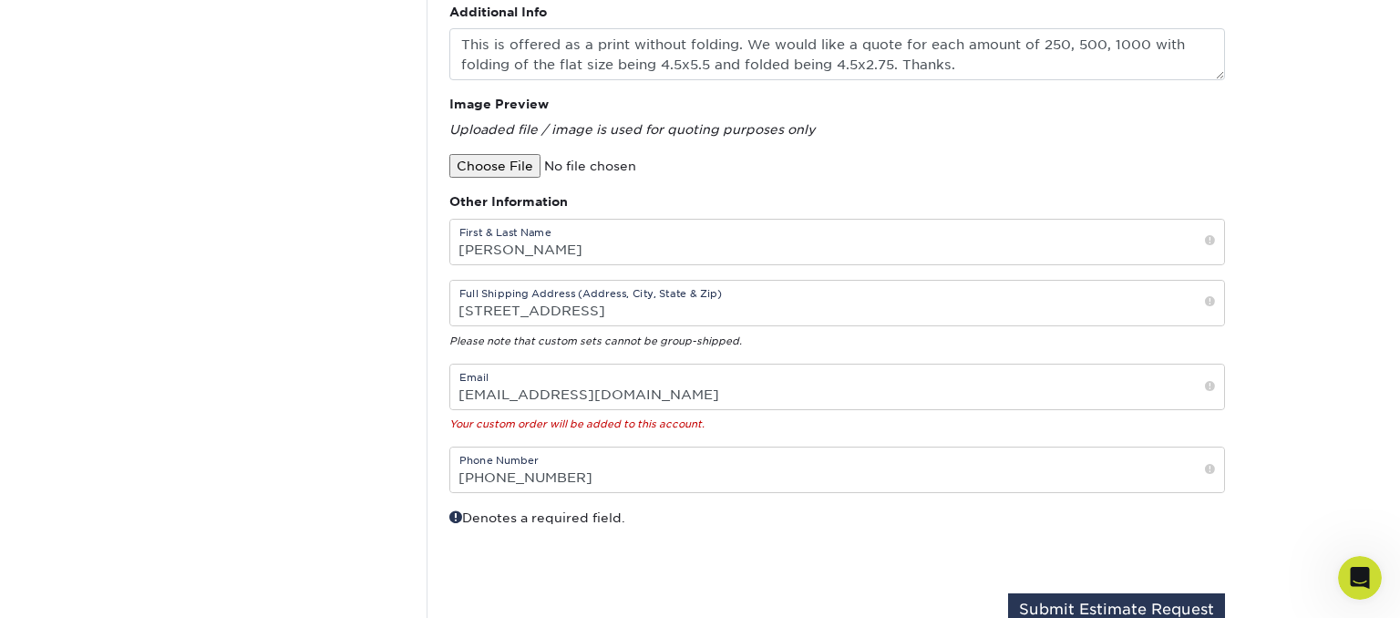
scroll to position [674, 0]
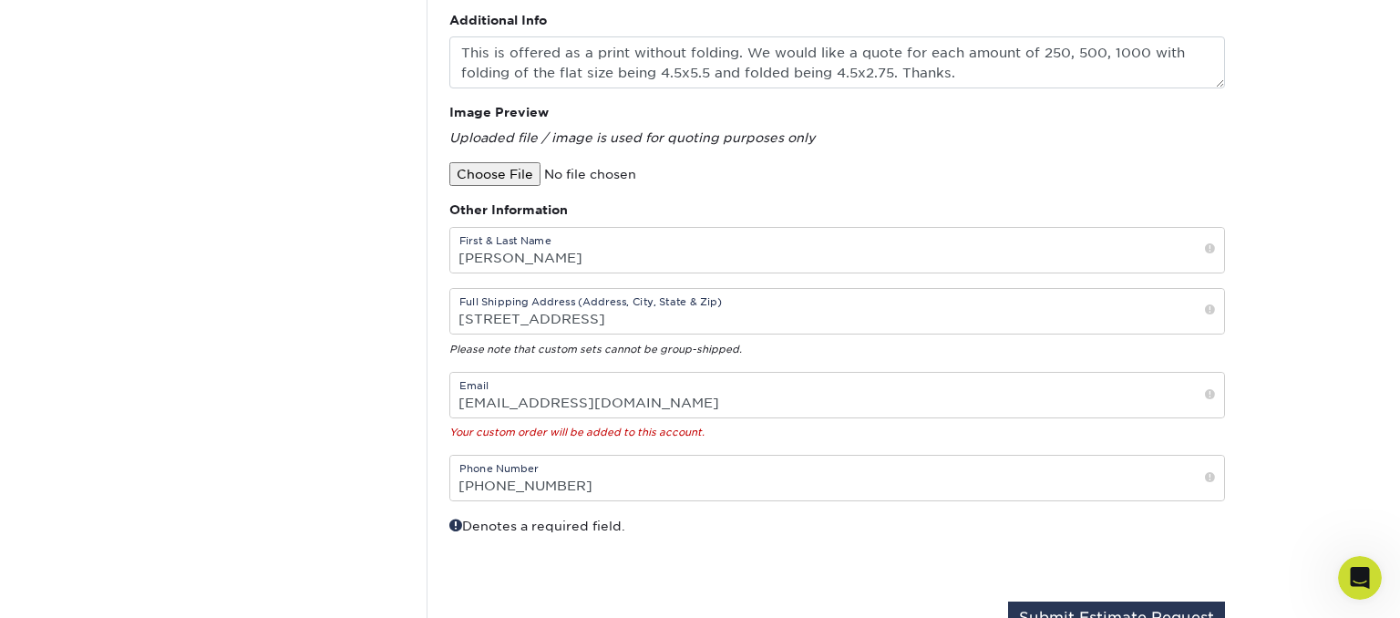
click at [469, 177] on input "file" at bounding box center [604, 174] width 310 height 24
click at [466, 170] on input "file" at bounding box center [604, 174] width 310 height 24
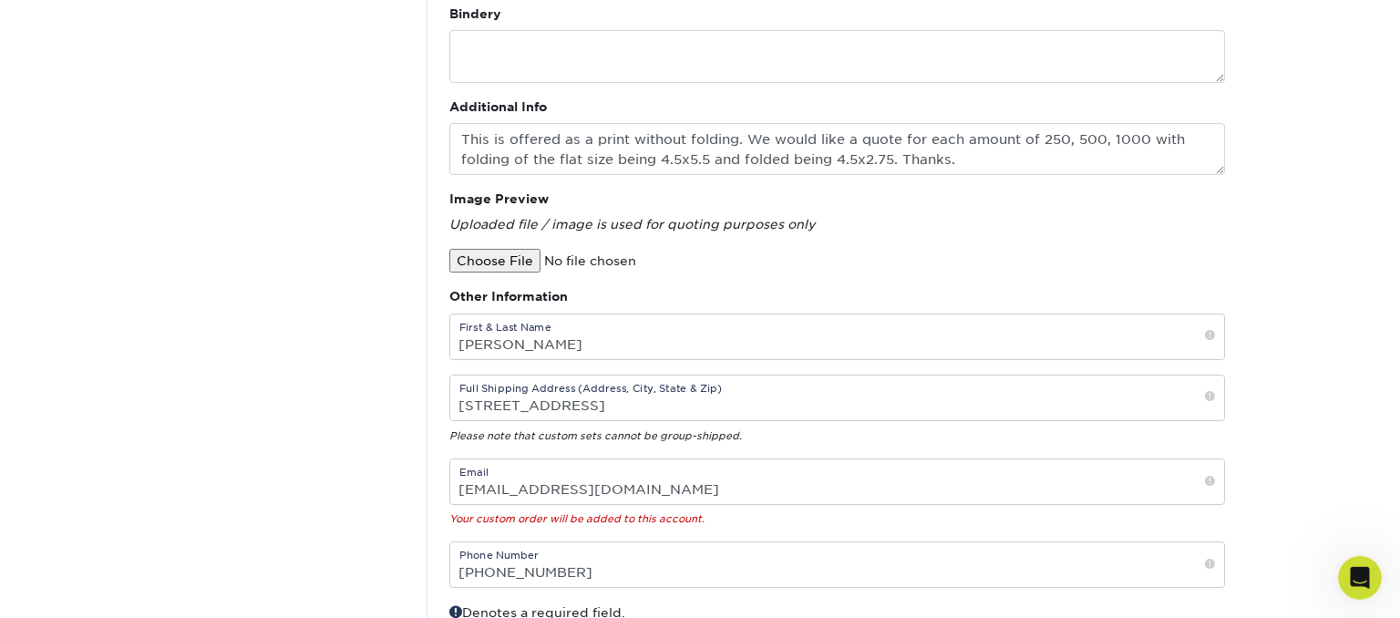
scroll to position [577, 0]
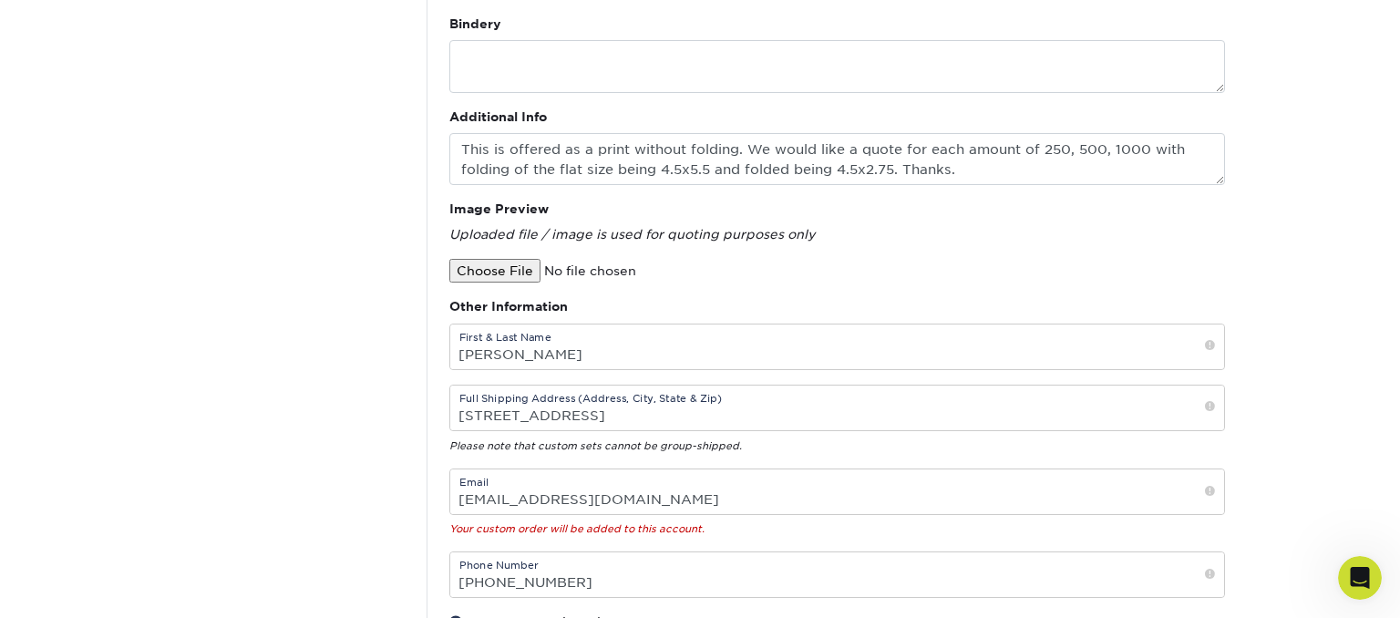
click at [480, 273] on input "file" at bounding box center [604, 271] width 310 height 24
type input "C:\fakepath\Halloween tract (BackFront).pdf"
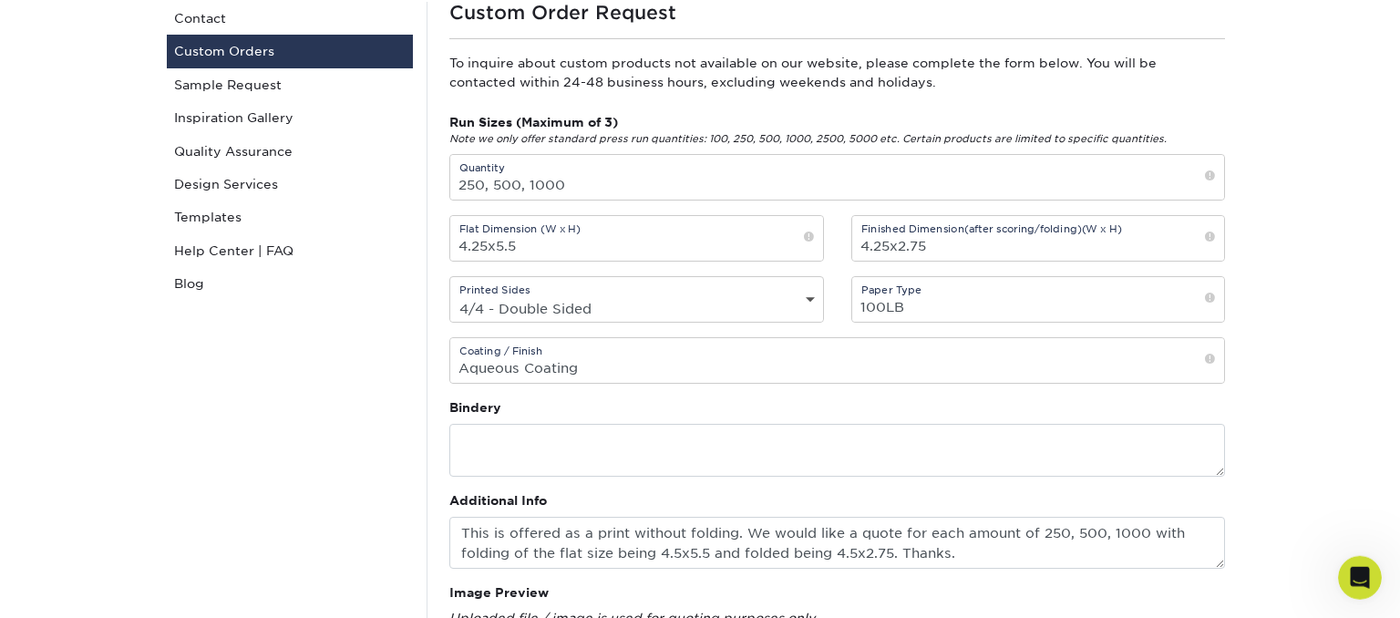
scroll to position [192, 0]
click at [450, 296] on select "Printed Sides 4/0 - Single Sided 4/4 - Double Sided" at bounding box center [636, 309] width 373 height 26
click option "4/4 - Double Sided" at bounding box center [0, 0] width 0 height 0
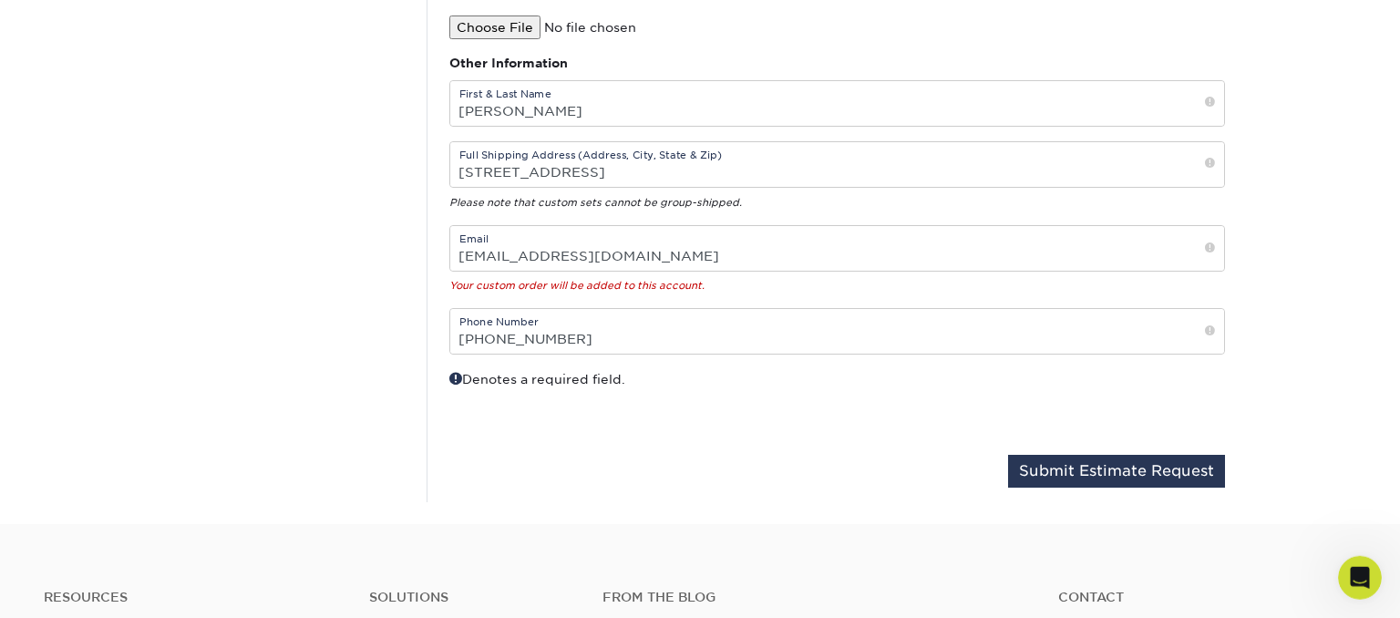
scroll to position [1058, 0]
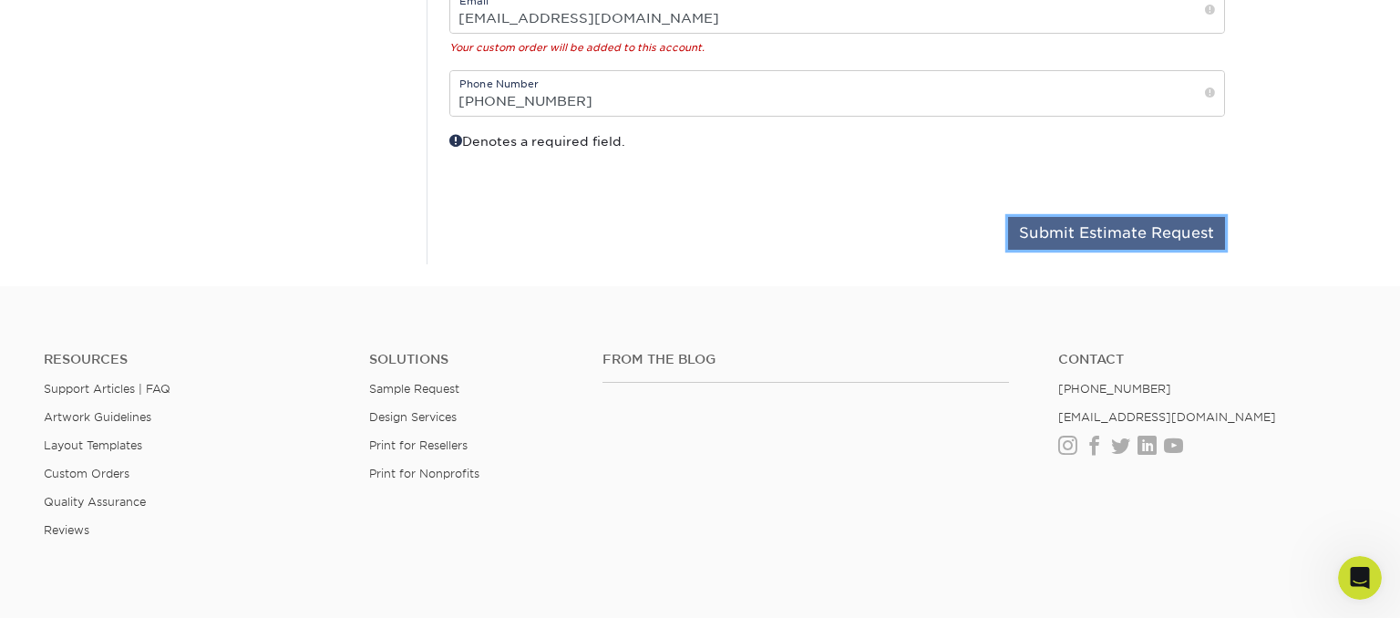
click at [1110, 238] on button "Submit Estimate Request" at bounding box center [1116, 233] width 217 height 33
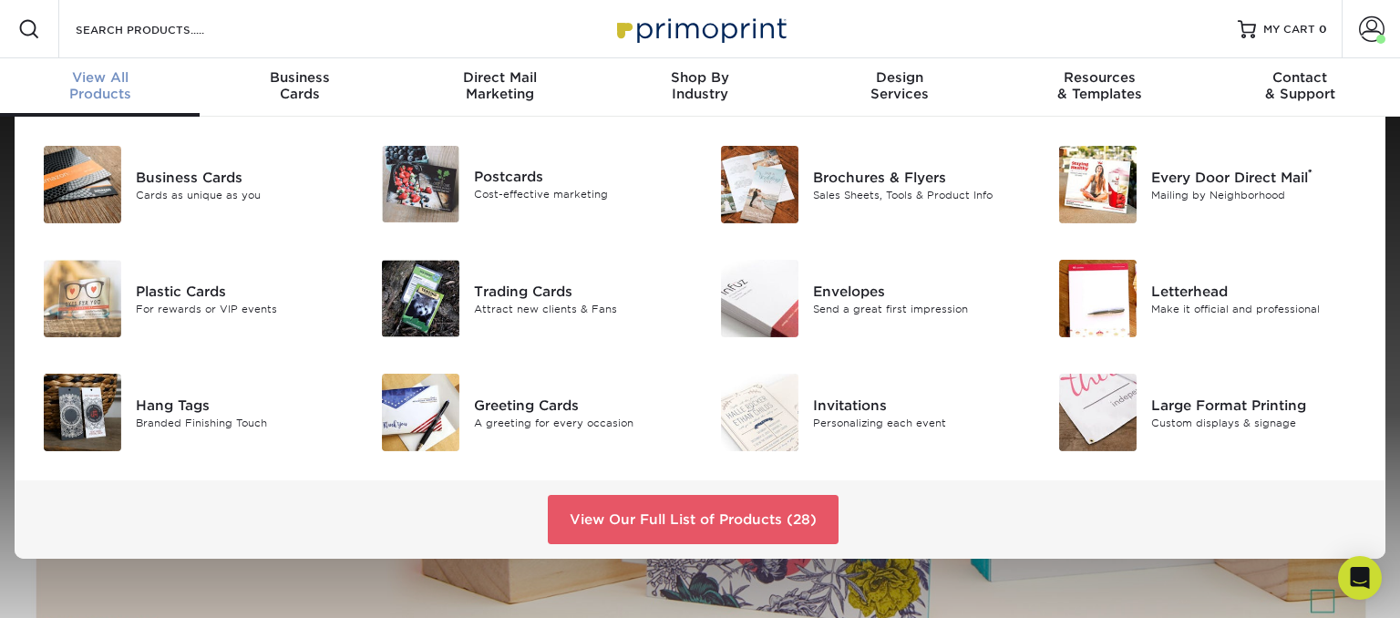
click at [77, 86] on div "View All Products" at bounding box center [100, 85] width 200 height 33
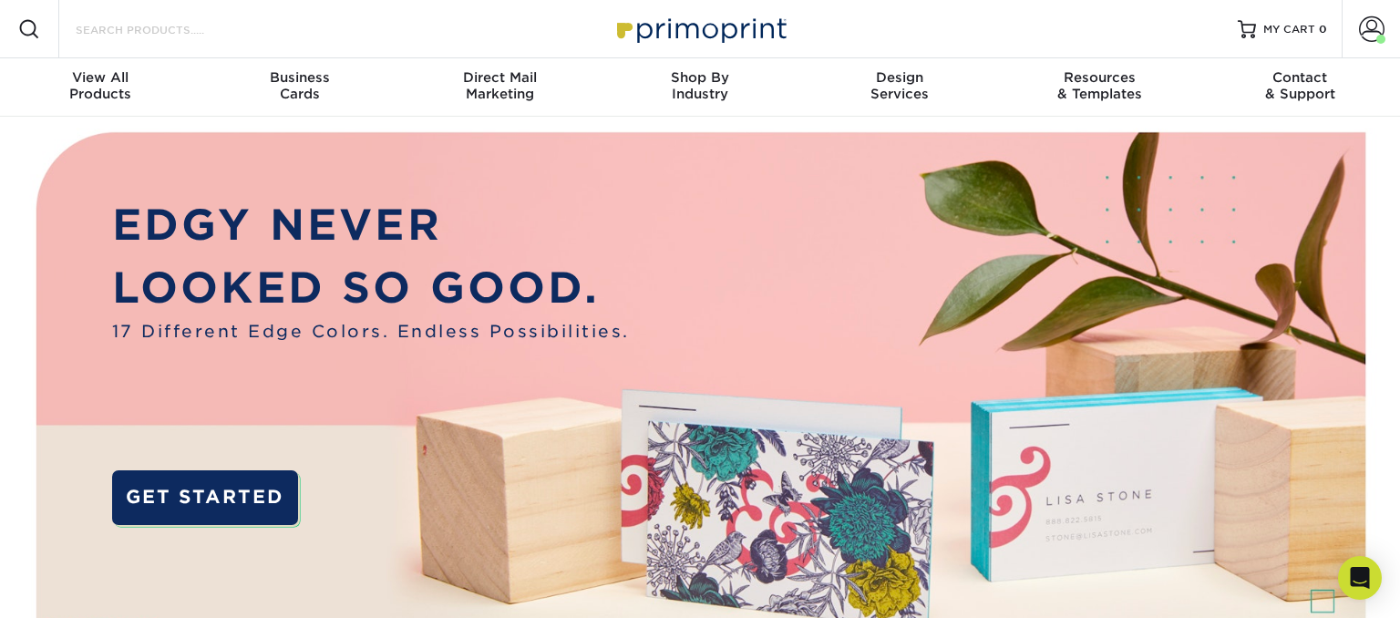
click at [199, 36] on input "Search Products" at bounding box center [163, 29] width 178 height 22
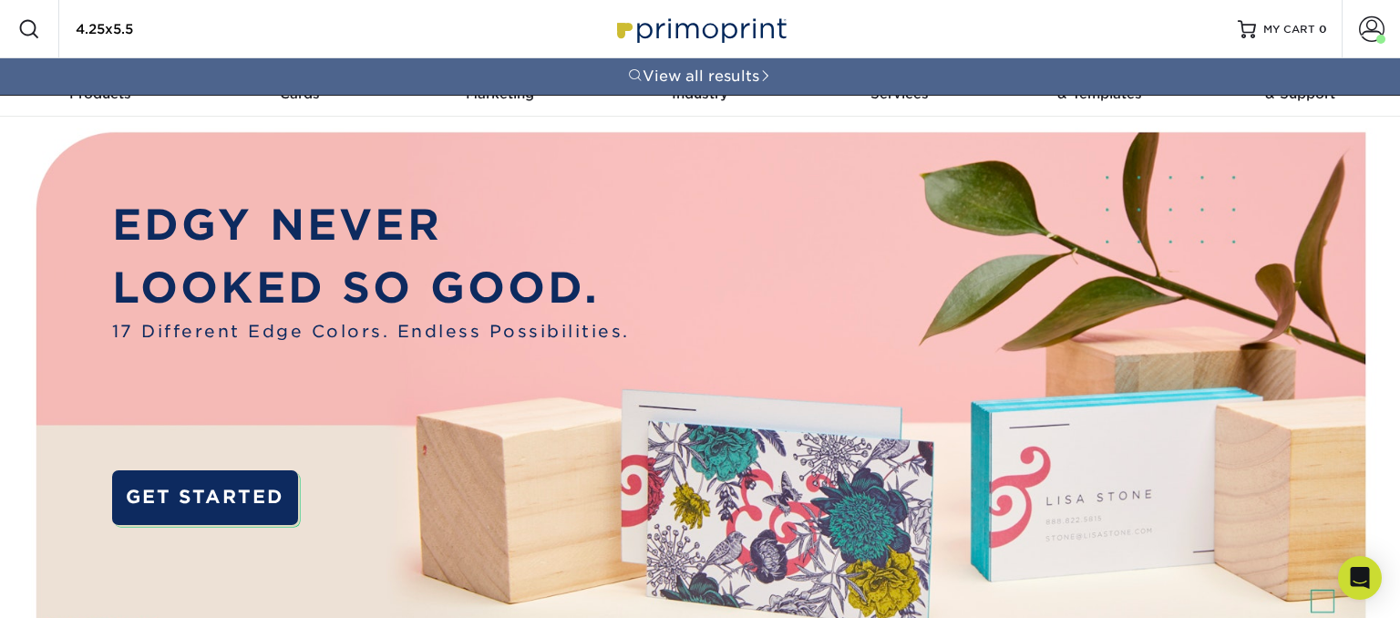
type input "4.25x5.5"
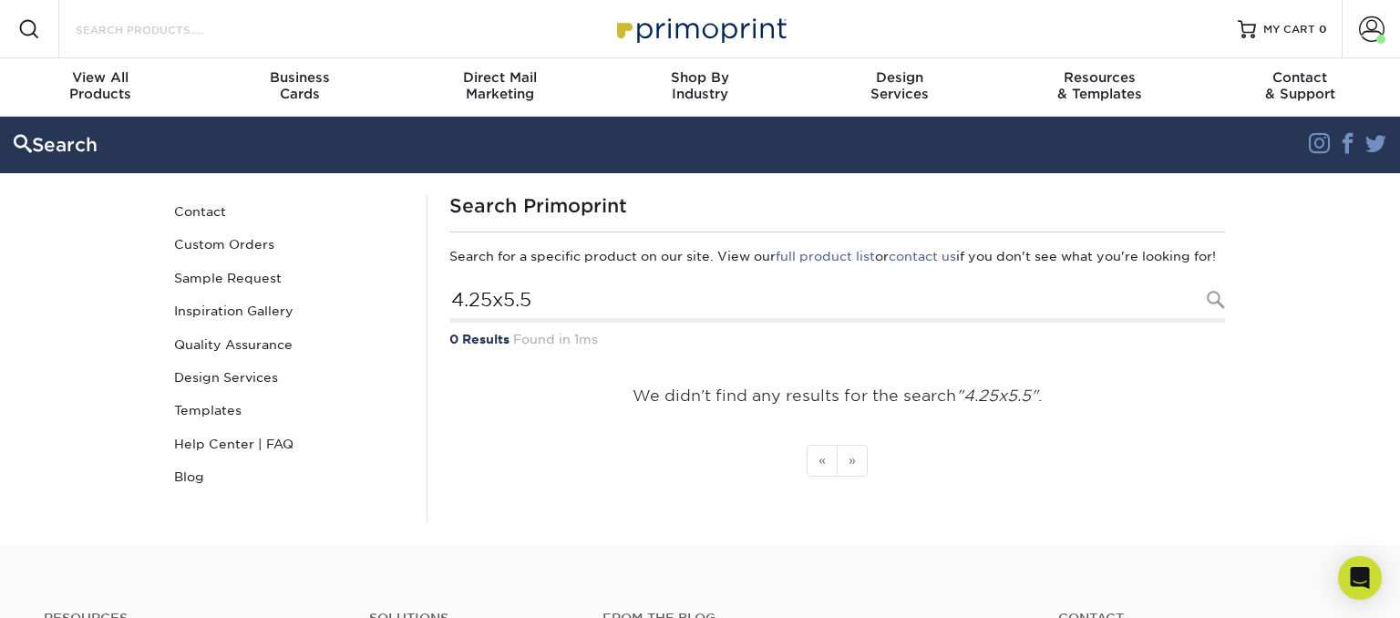
click at [154, 25] on input "Search Products" at bounding box center [163, 29] width 178 height 22
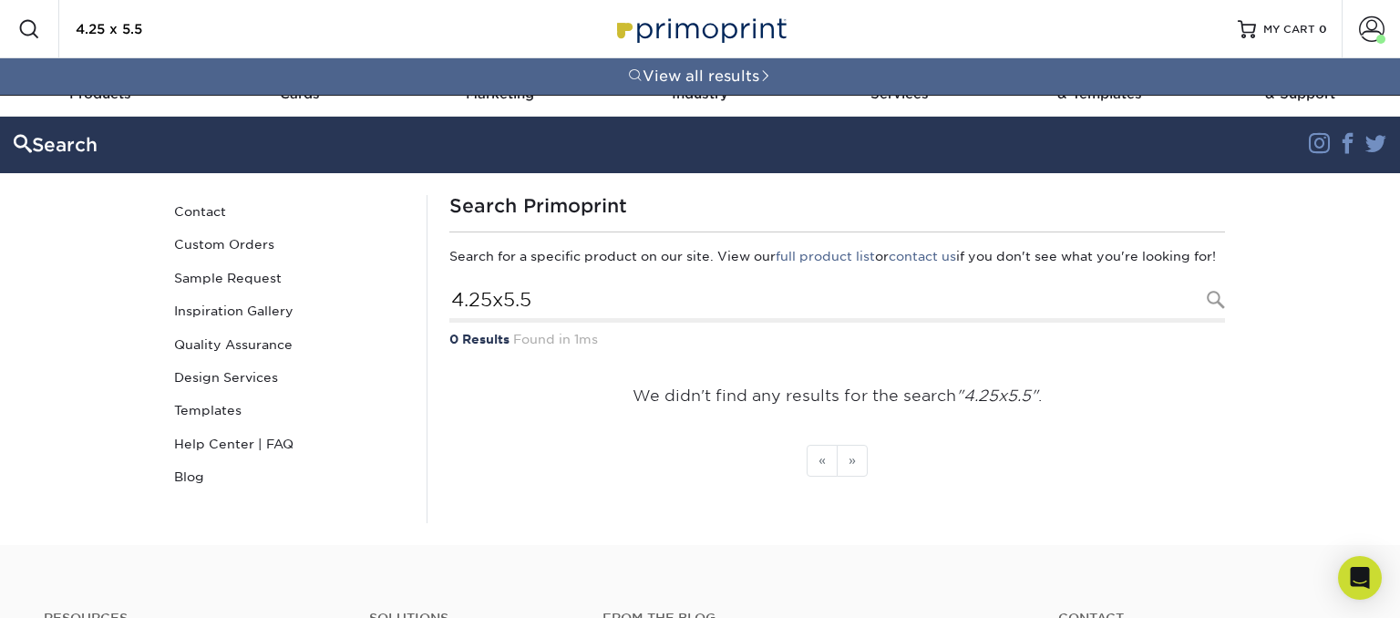
type input "4.25 x 5.5"
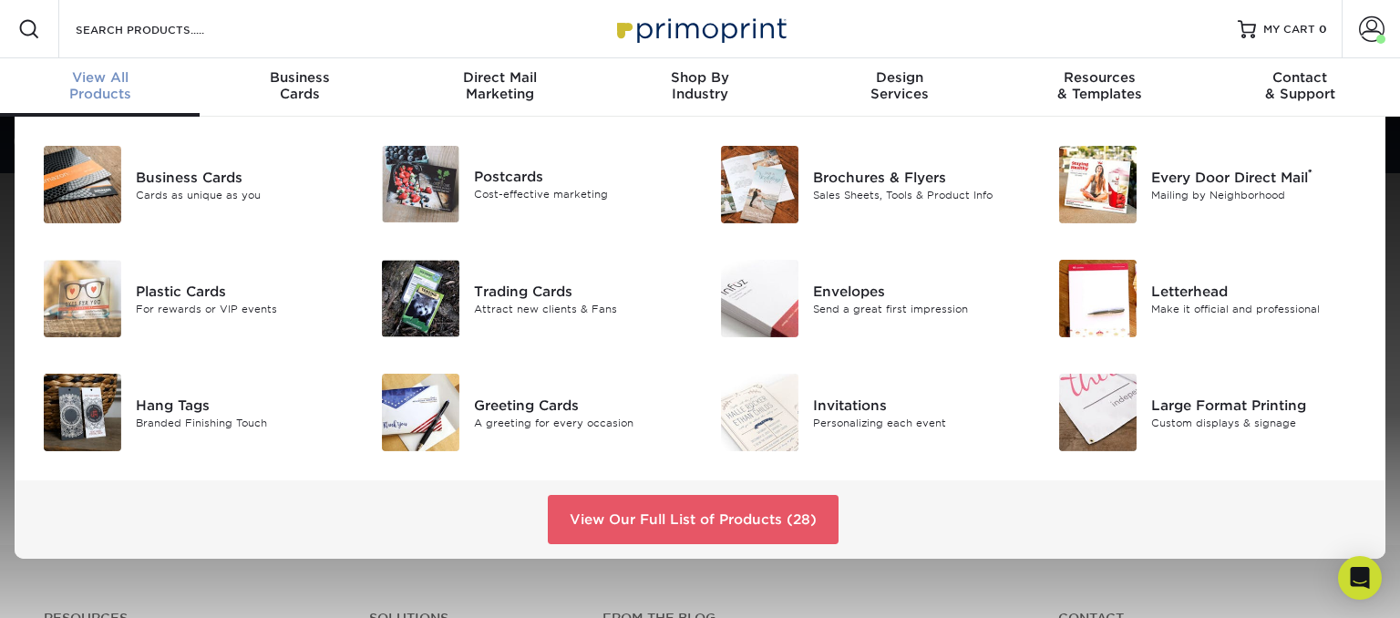
click at [88, 81] on span "View All" at bounding box center [100, 77] width 200 height 16
click at [902, 191] on div "Sales Sheets, Tools & Product Info" at bounding box center [919, 194] width 212 height 15
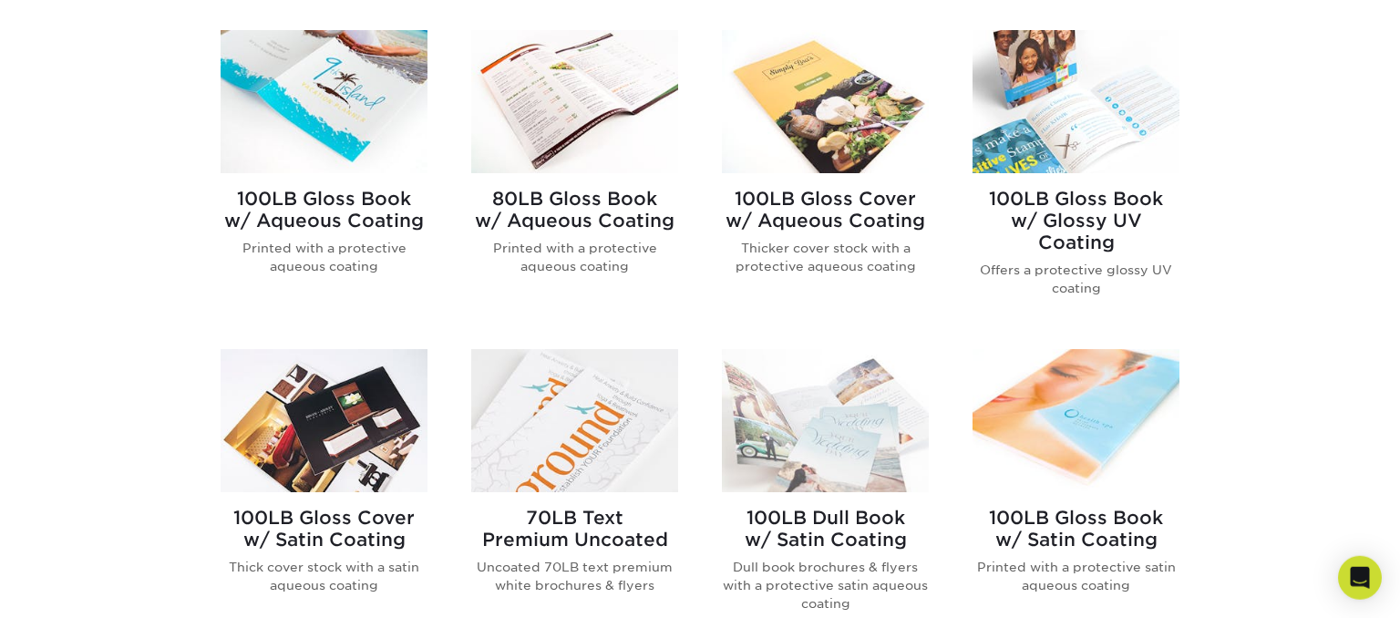
scroll to position [769, 0]
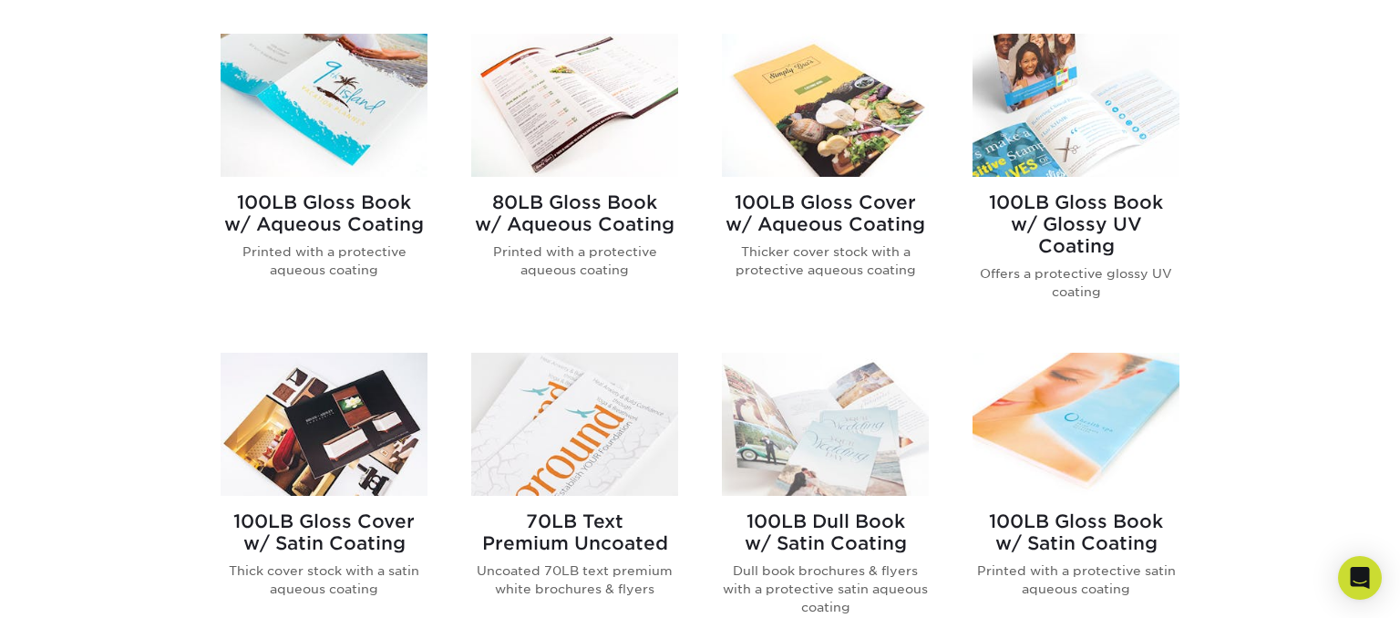
click at [351, 216] on h2 "100LB Gloss Book w/ Aqueous Coating" at bounding box center [324, 213] width 207 height 44
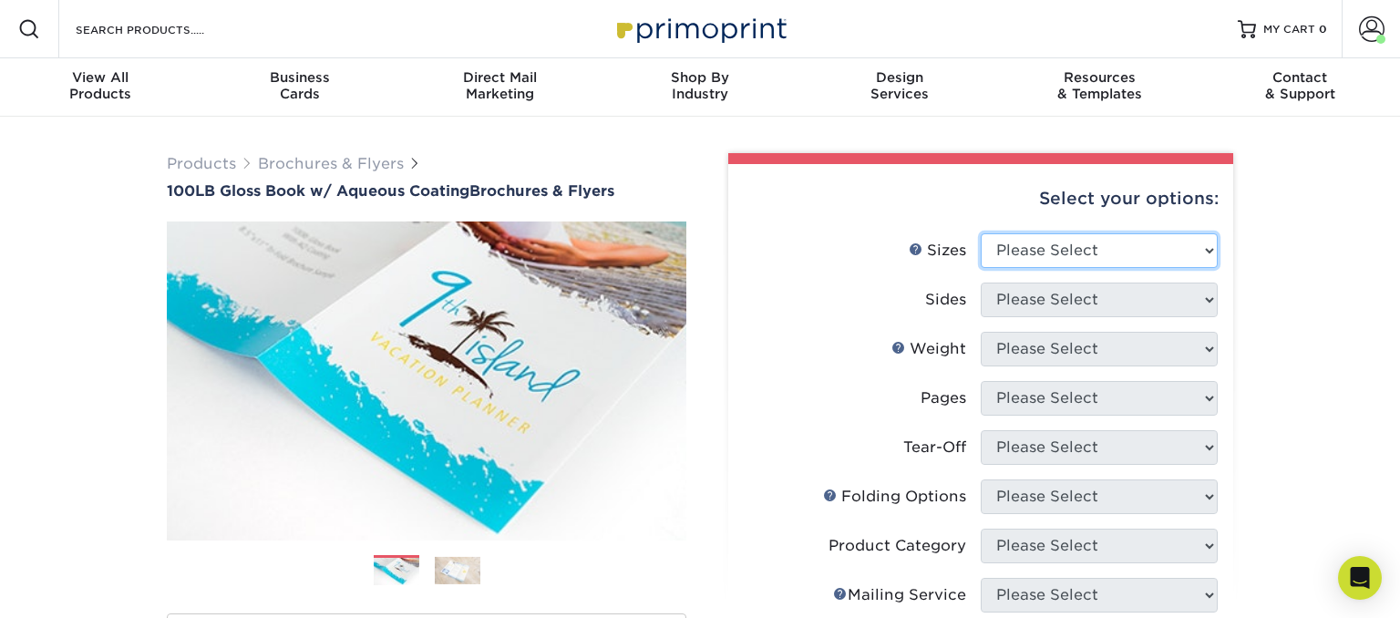
click at [981, 233] on select "Please Select 3.5" x 8.5" 3.5" x 11" 3.67" x 8.5" 4" x 6" 4" x 8.5" 4" x 9" 4" …" at bounding box center [1099, 250] width 237 height 35
select select "4.25x5.50"
click option "4.25" x 5.5"" at bounding box center [0, 0] width 0 height 0
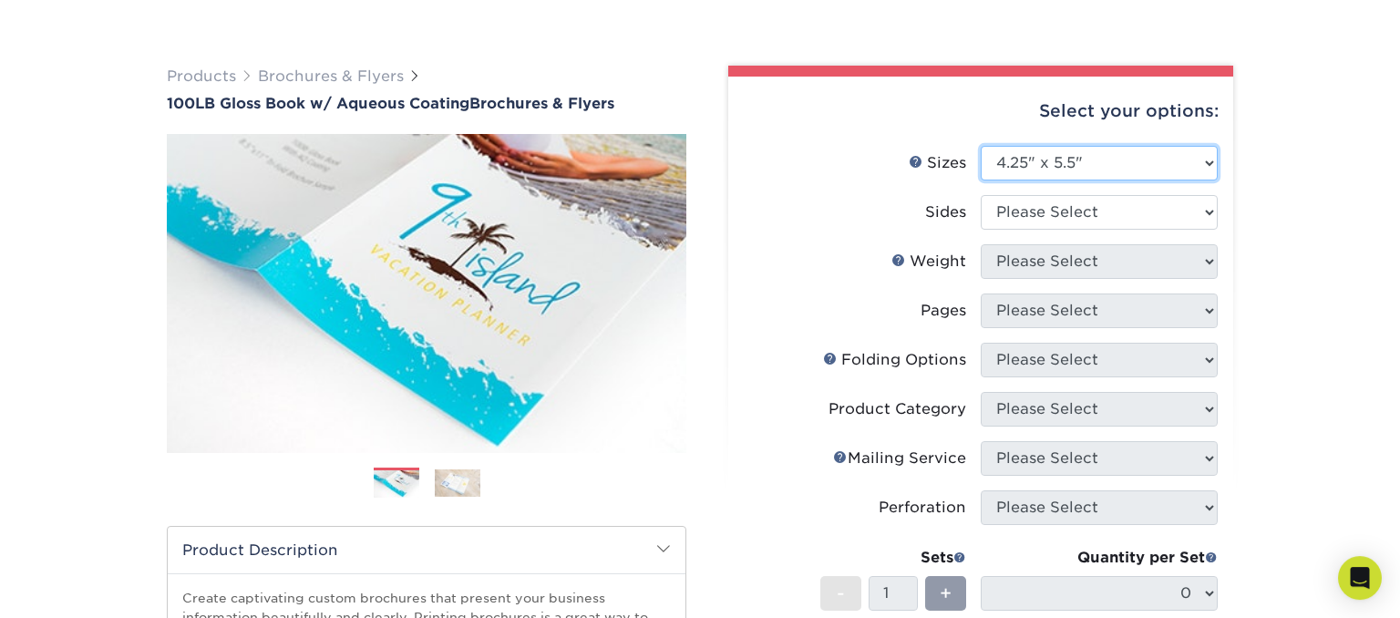
scroll to position [96, 0]
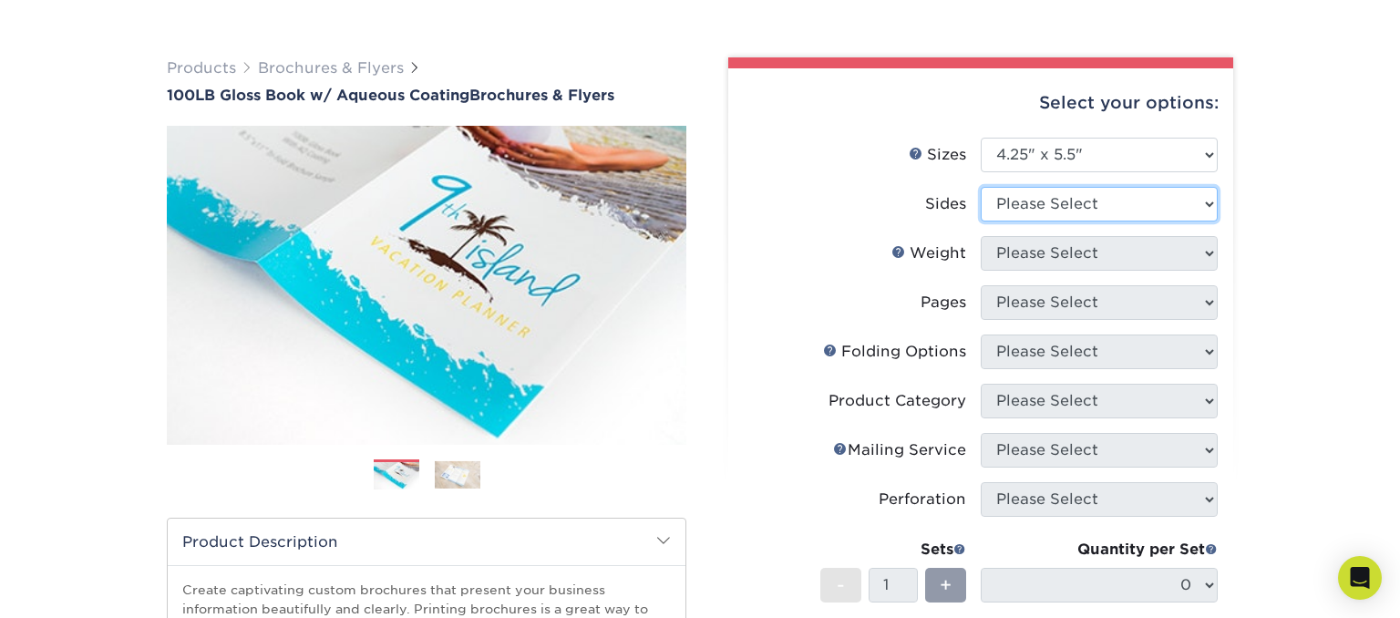
click at [981, 187] on select "Please Select Print Both Sides Print Front Only" at bounding box center [1099, 204] width 237 height 35
select select "13abbda7-1d64-4f25-8bb2-c179b224825d"
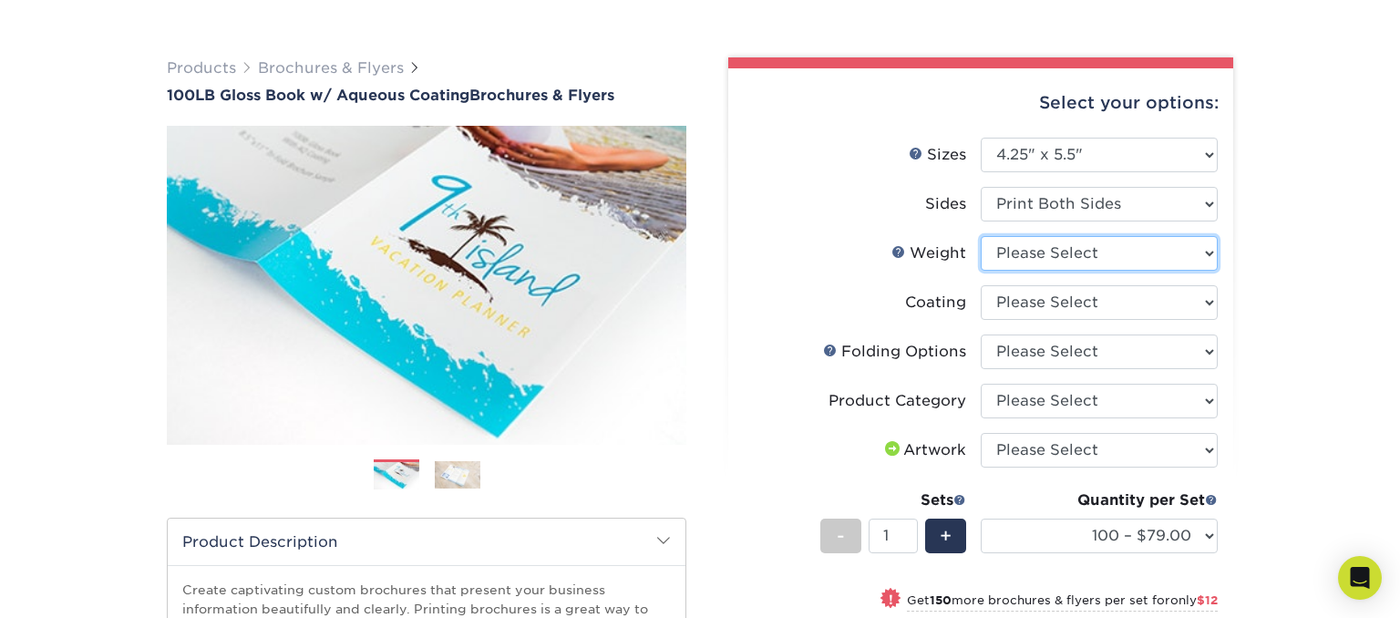
click at [981, 236] on select "Please Select 100LB" at bounding box center [1099, 253] width 237 height 35
select select "100LB"
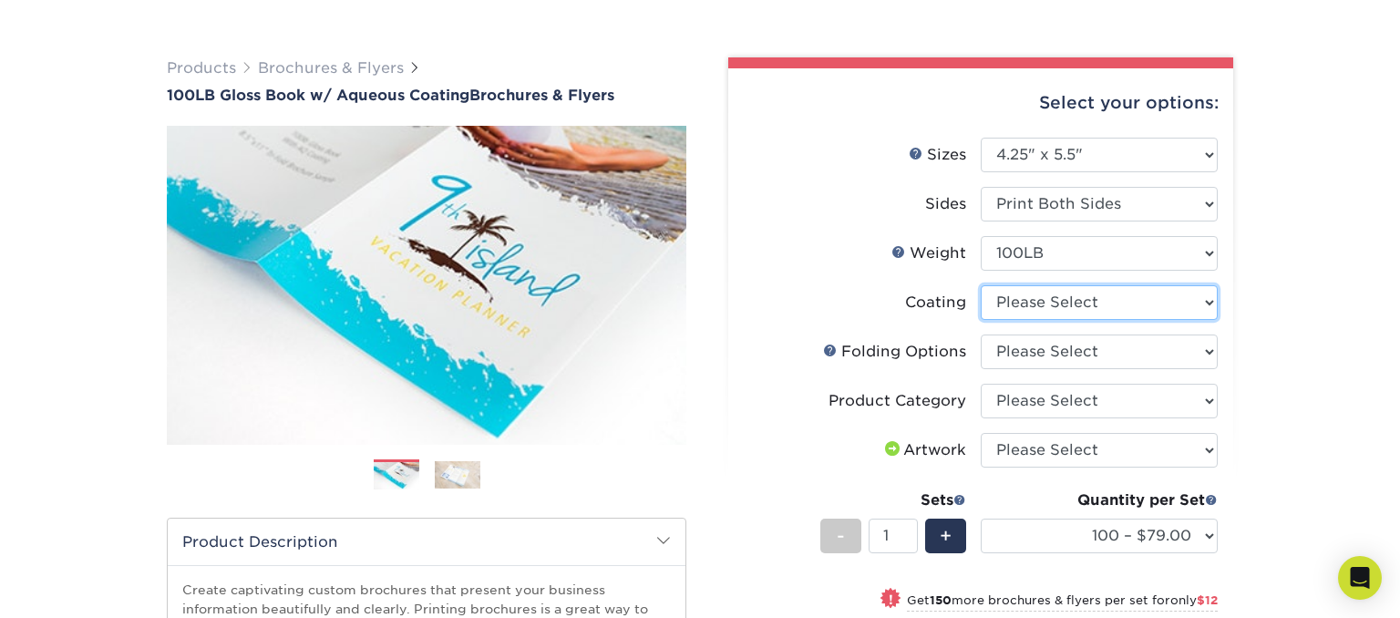
click at [981, 285] on select at bounding box center [1099, 302] width 237 height 35
select select "d41dab50-ff65-4f4f-bb17-2afe4d36ae33"
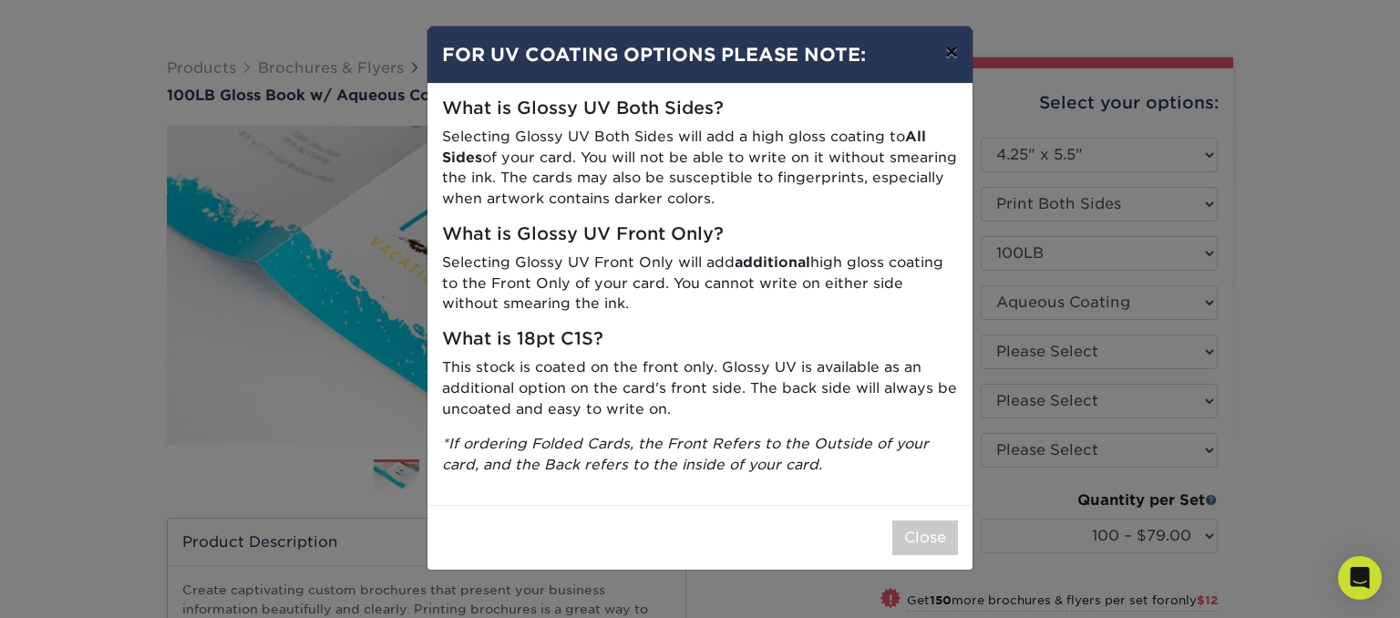
click at [955, 53] on button "×" at bounding box center [952, 51] width 42 height 51
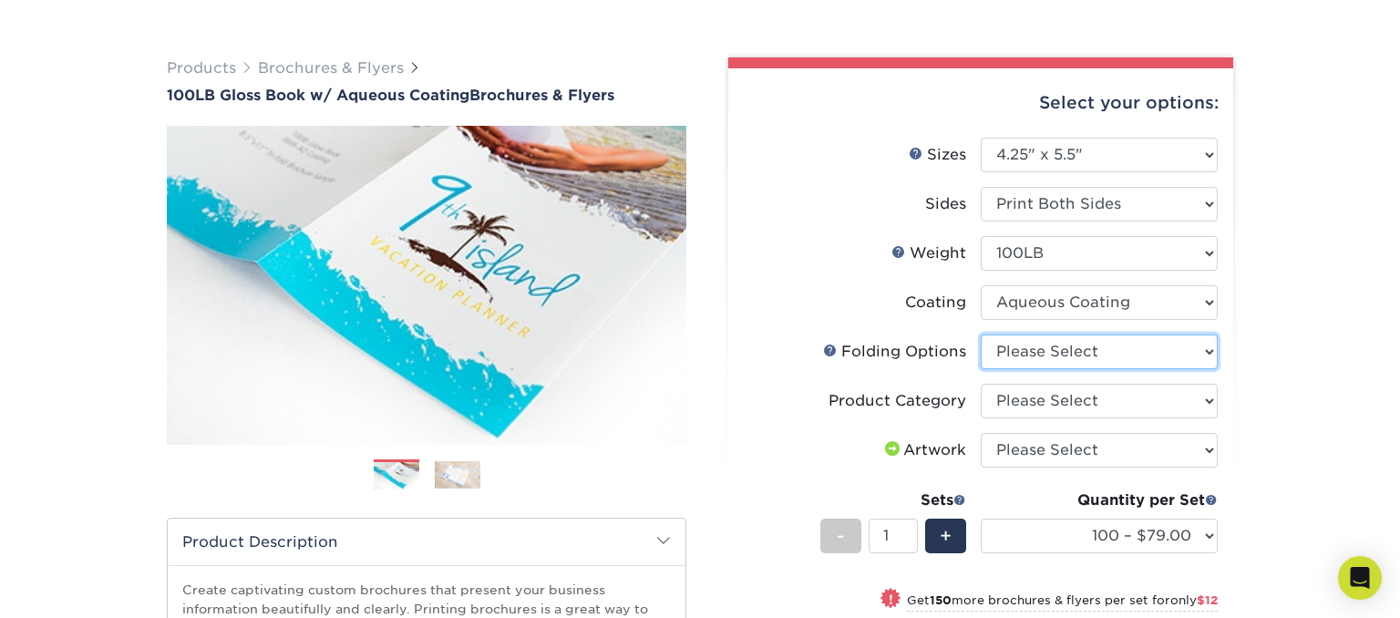
click at [981, 335] on select "Please Select FLAT - No Folding" at bounding box center [1099, 352] width 237 height 35
select select "9b1d5825-34d1-4721-9874-ed79abb003d7"
click option "FLAT - No Folding" at bounding box center [0, 0] width 0 height 0
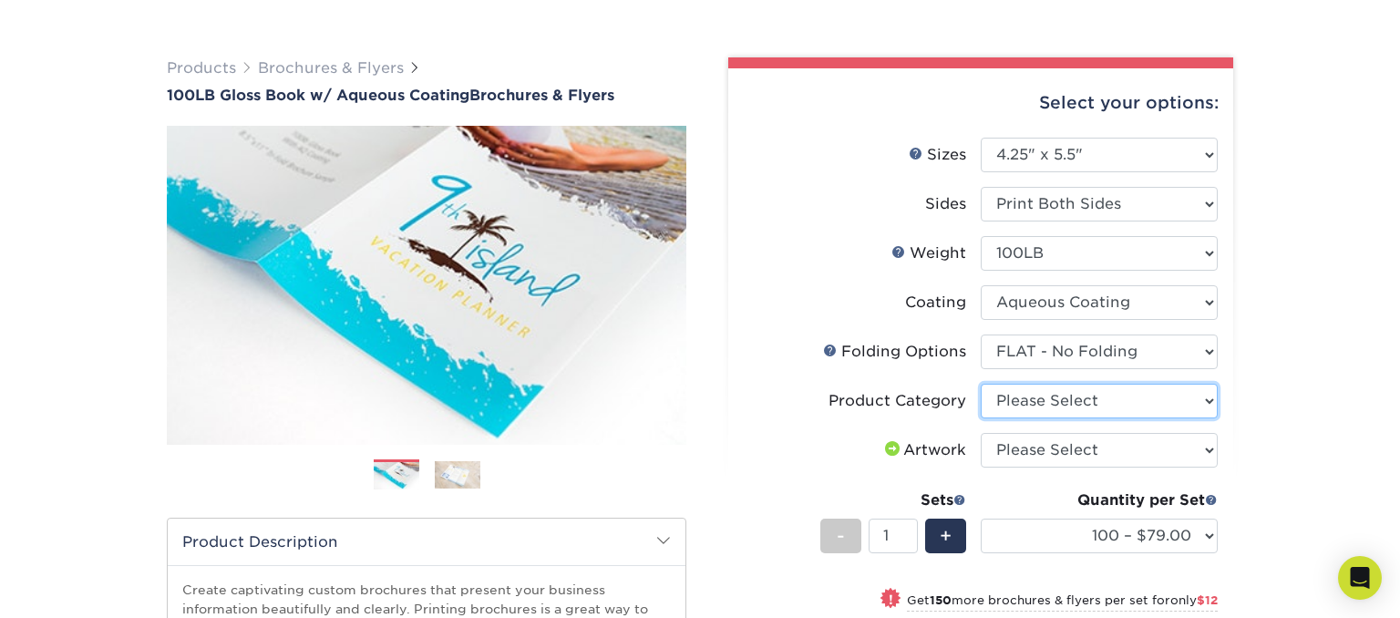
click at [981, 384] on select "Please Select Flyers and Brochures" at bounding box center [1099, 401] width 237 height 35
select select "1a668080-6b7c-4174-b399-2c3833b27ef4"
click option "Flyers and Brochures" at bounding box center [0, 0] width 0 height 0
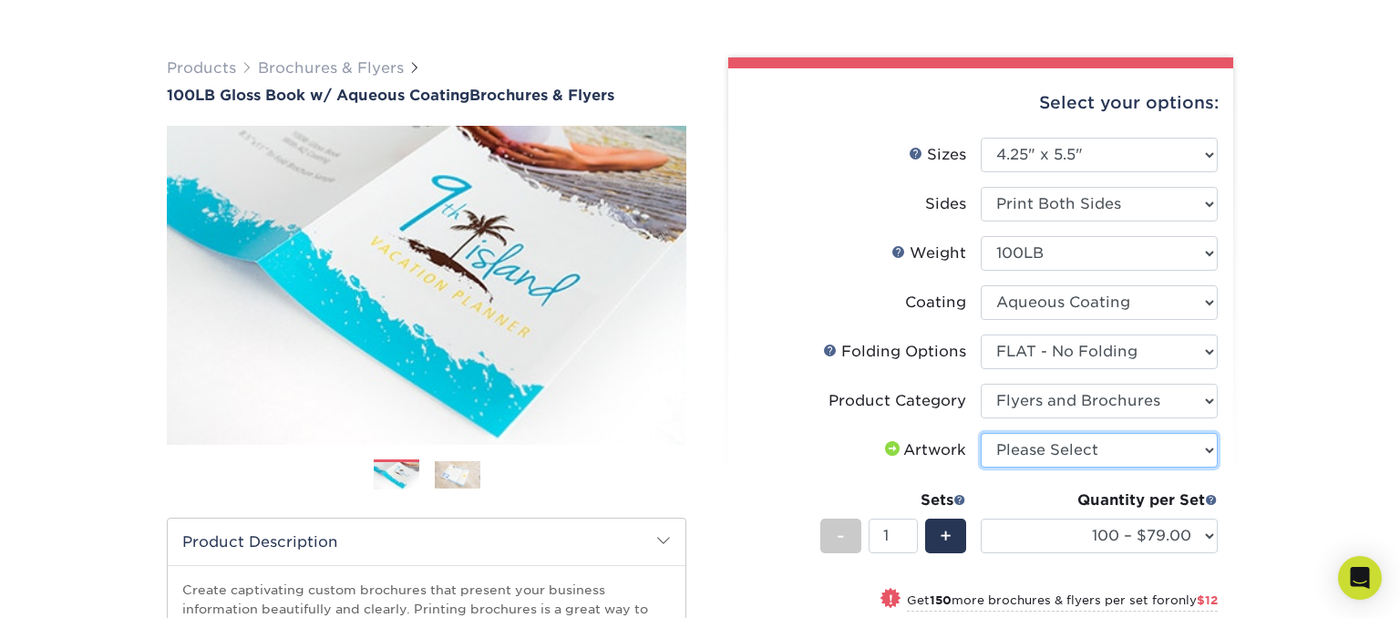
click at [981, 433] on select "Please Select I will upload files I need a design - $175" at bounding box center [1099, 450] width 237 height 35
select select "upload"
click option "I will upload files" at bounding box center [0, 0] width 0 height 0
click at [1278, 437] on div "Products Brochures & Flyers 100LB Gloss Book w/ Aqueous Coating Brochures & Fly…" at bounding box center [700, 507] width 1400 height 973
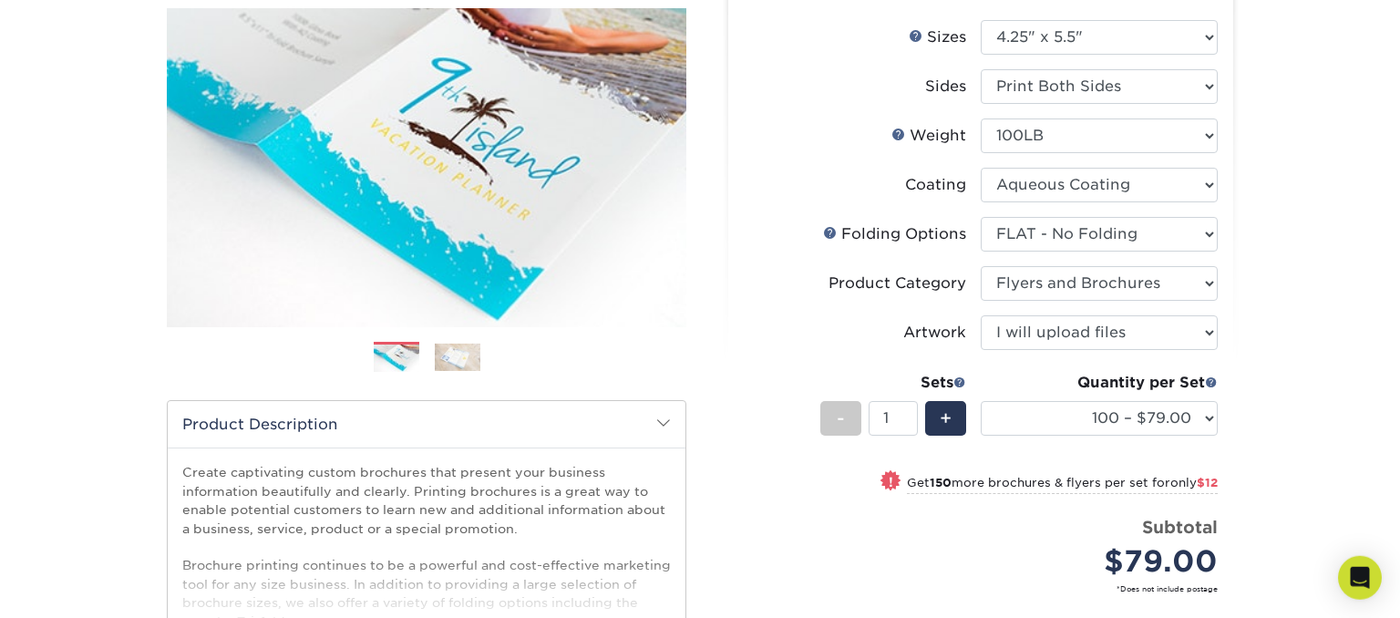
scroll to position [288, 0]
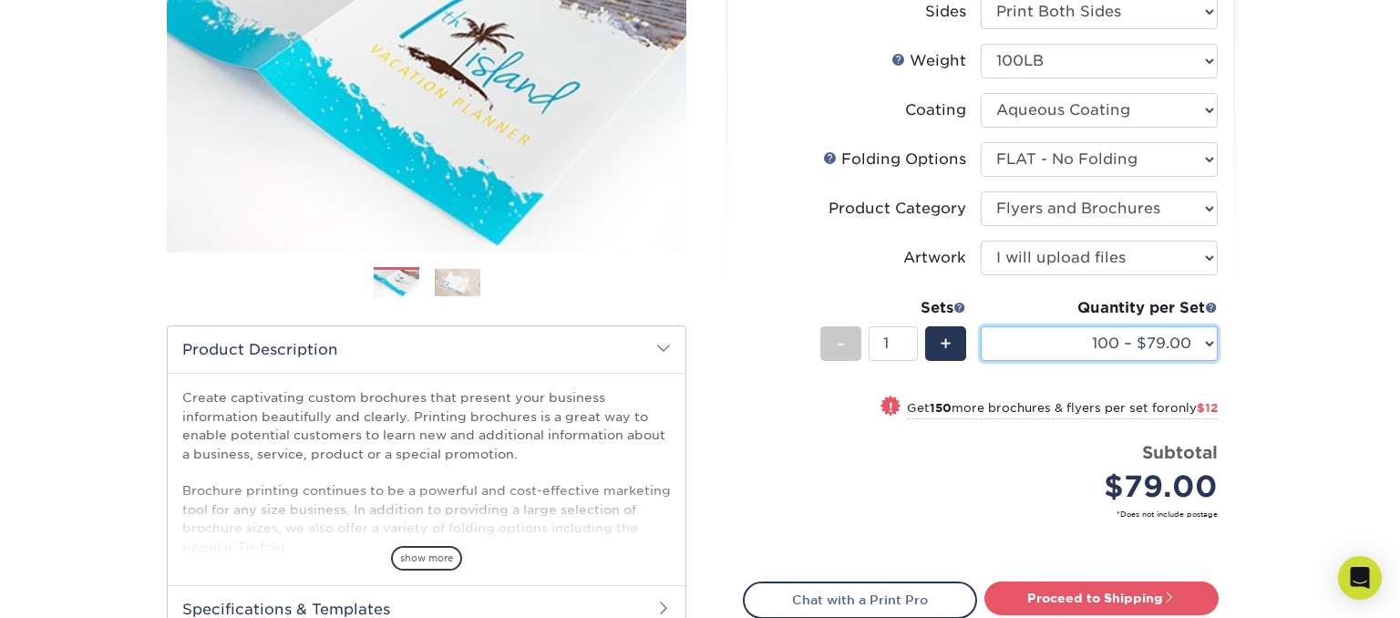
click at [981, 326] on select "100 – $79.00 250 – $91.00 500 – $97.00 1000 – $109.00 2000 – $163.00 2500 – $20…" at bounding box center [1099, 343] width 237 height 35
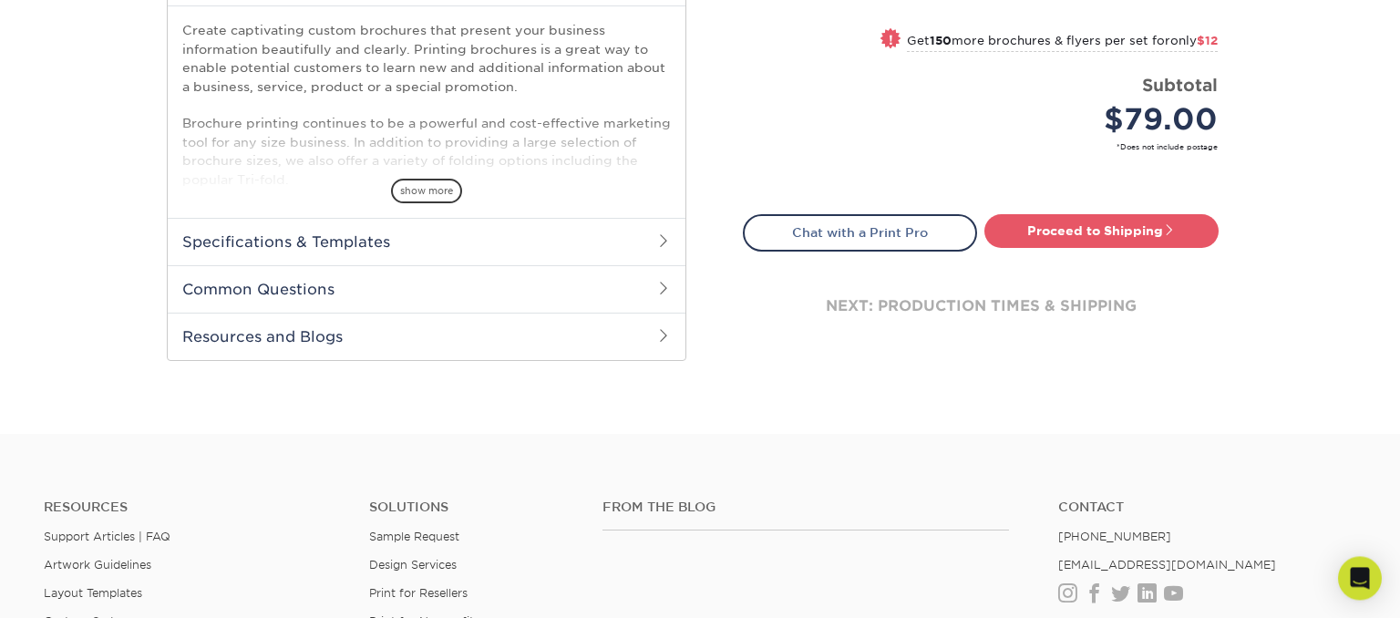
scroll to position [674, 0]
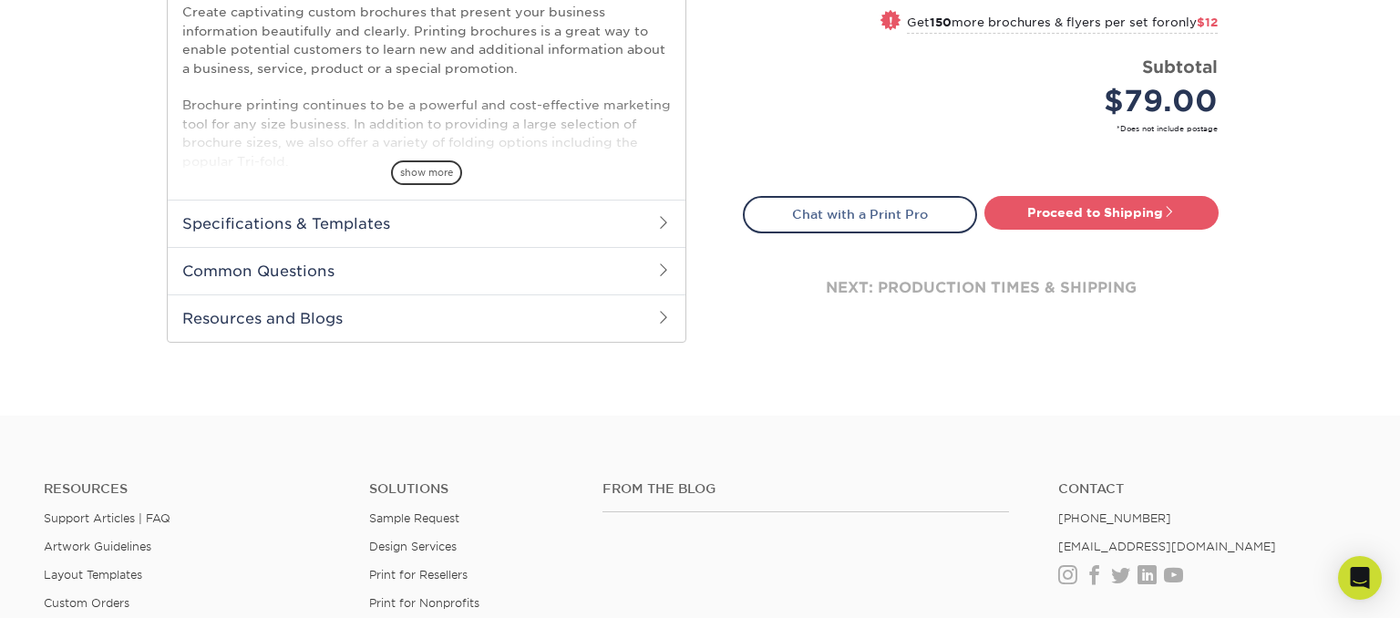
click at [662, 219] on span at bounding box center [663, 222] width 15 height 15
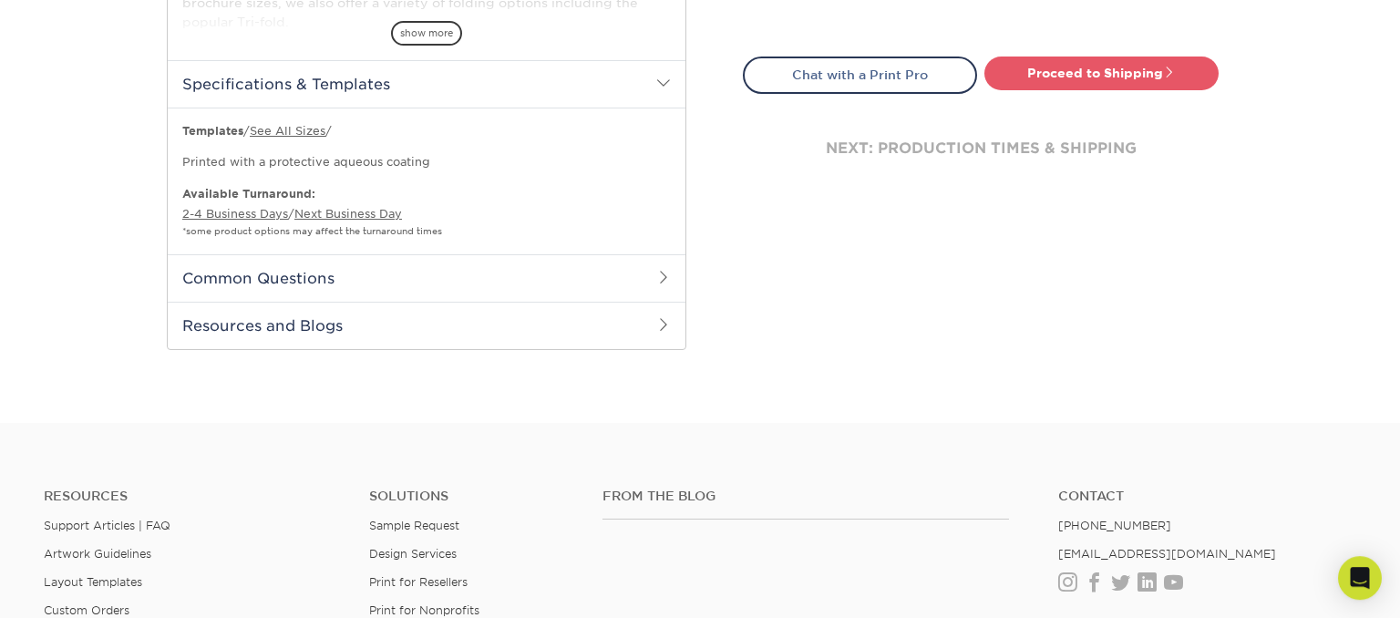
scroll to position [866, 0]
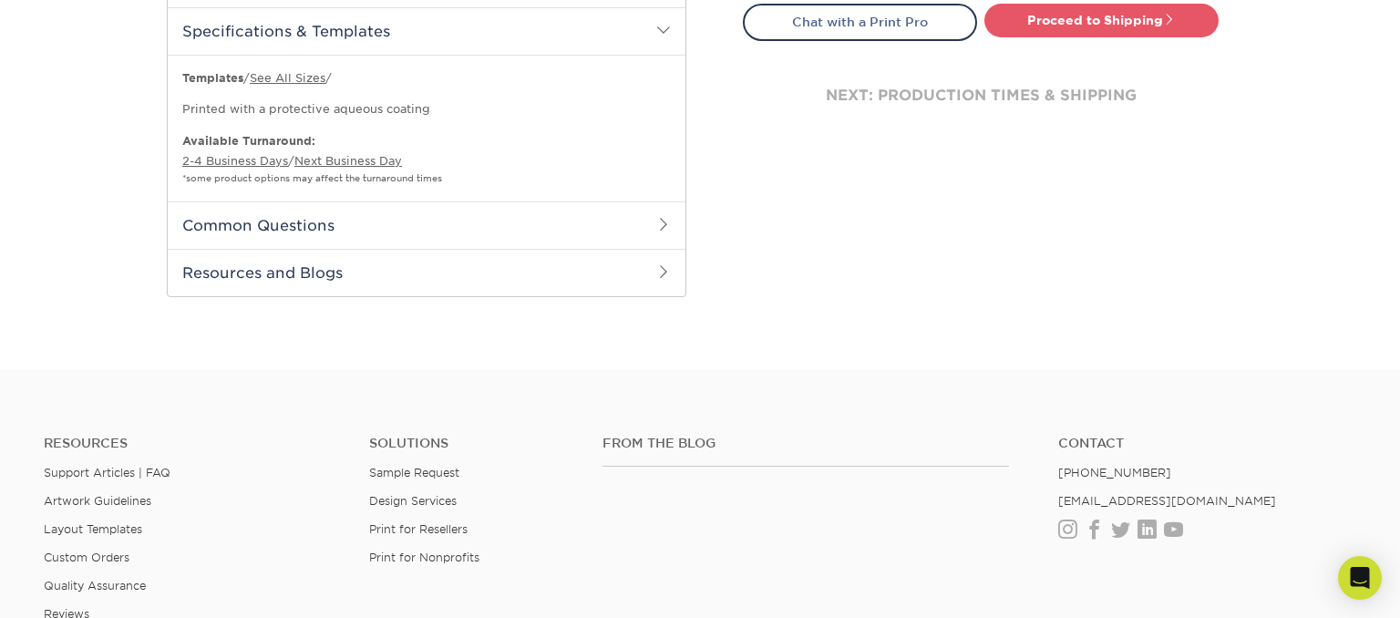
click at [667, 228] on span at bounding box center [663, 224] width 15 height 15
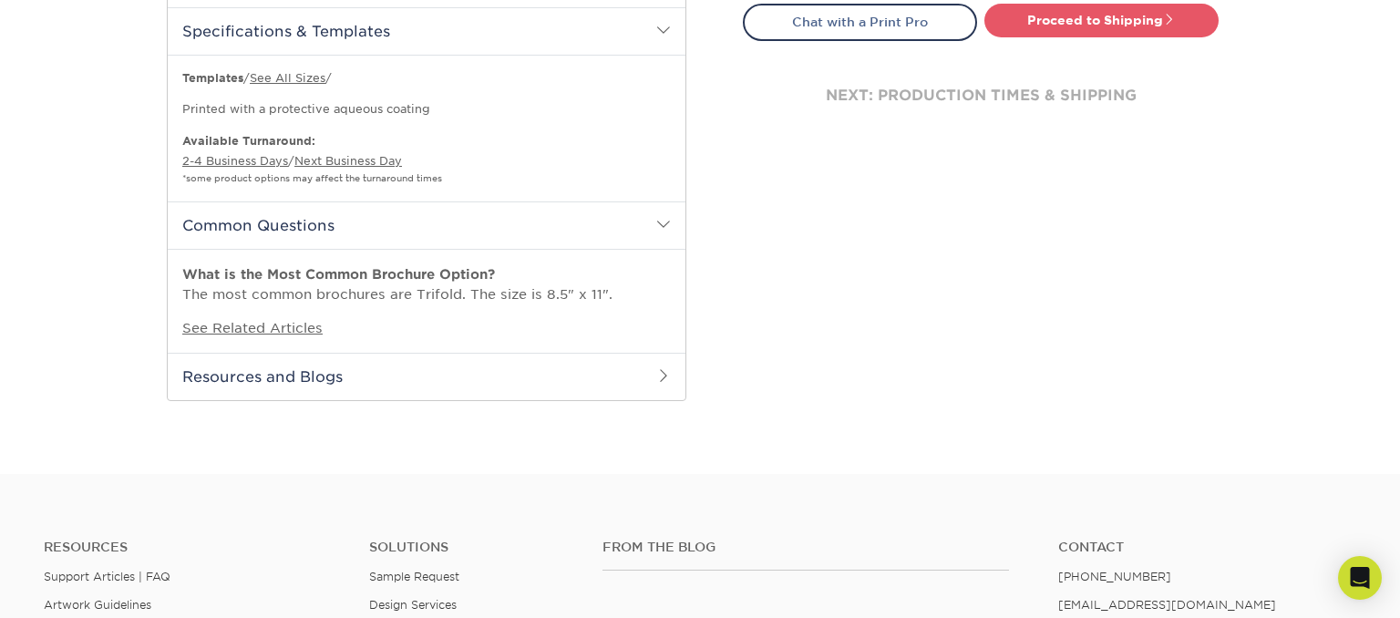
click at [652, 370] on h2 "Resources and Blogs" at bounding box center [427, 376] width 518 height 47
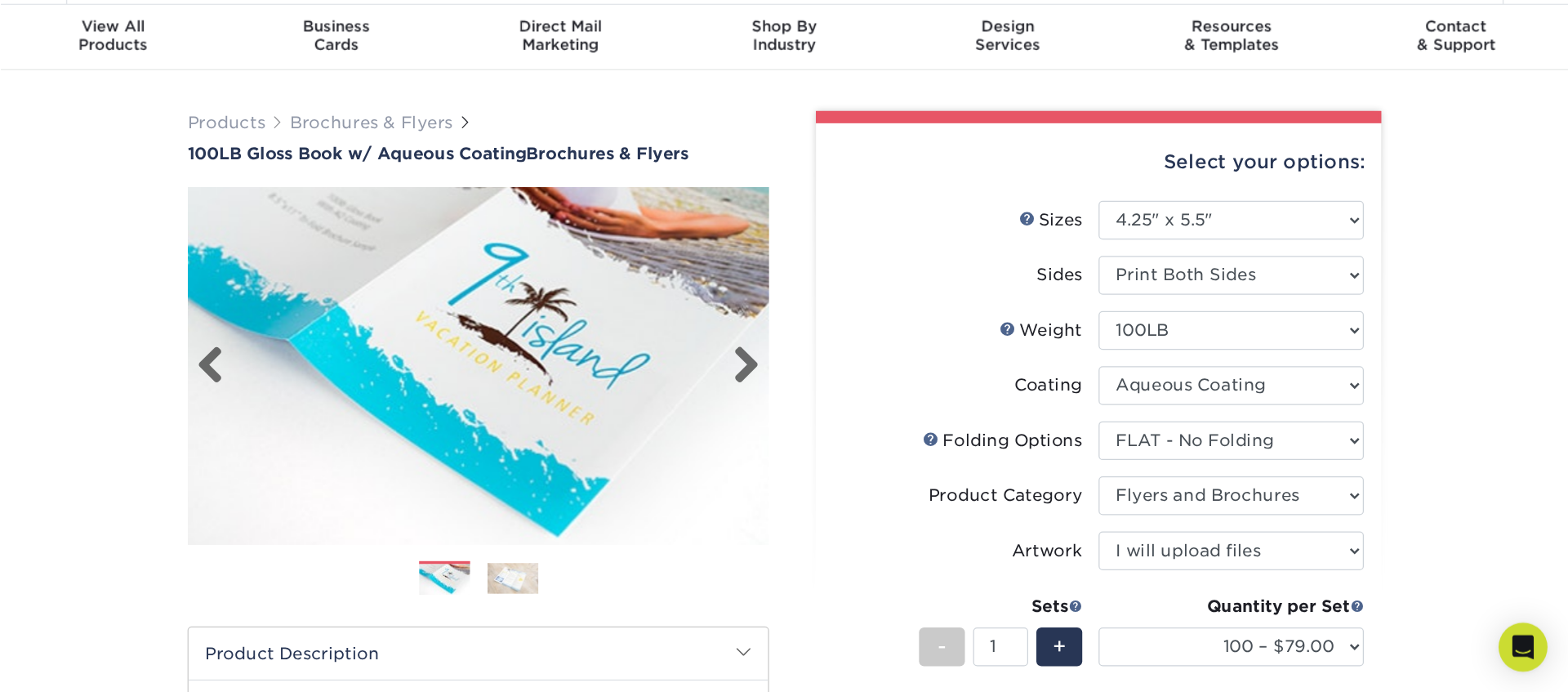
scroll to position [0, 0]
